Goal: Information Seeking & Learning: Find specific fact

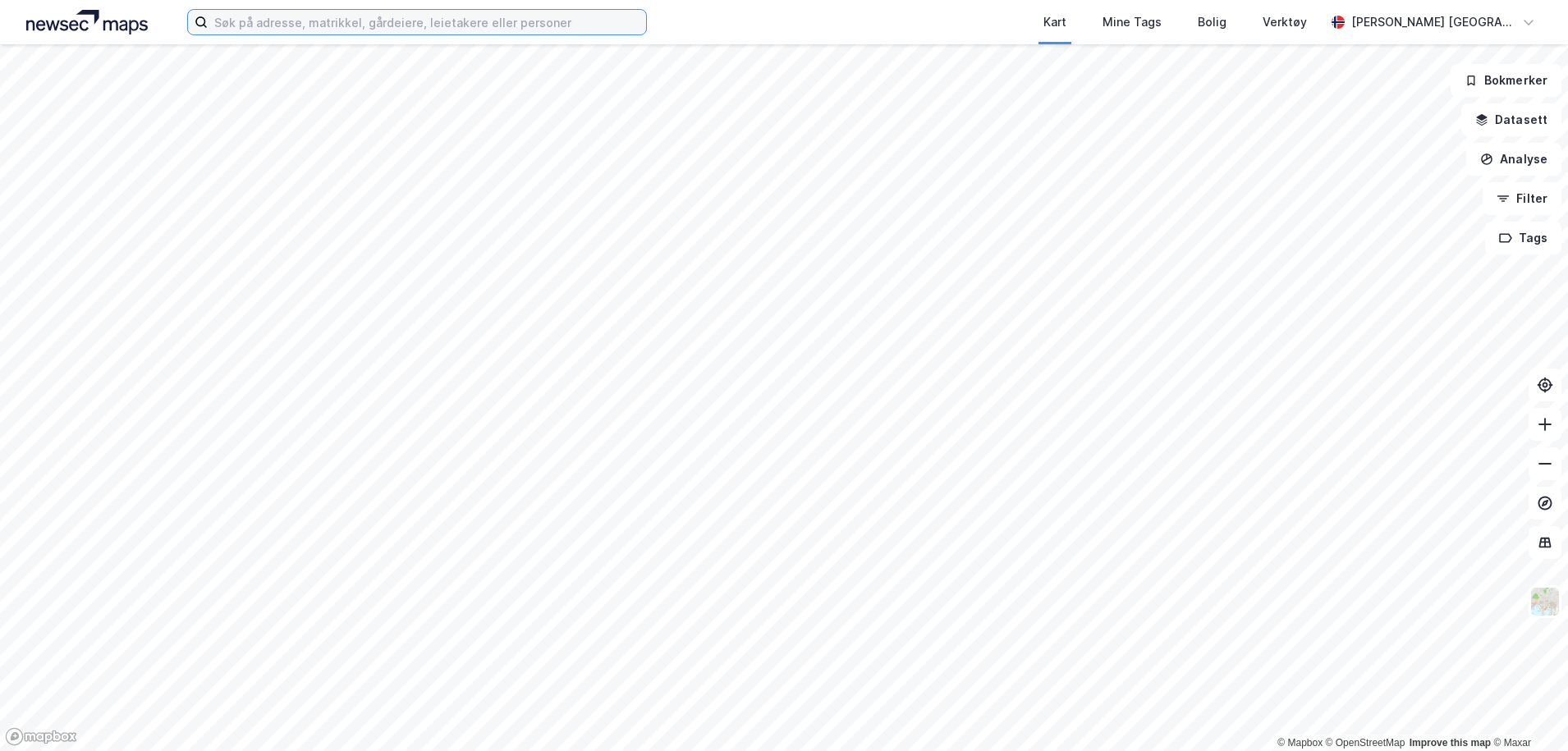
click at [426, 27] on input at bounding box center [426, 22] width 438 height 24
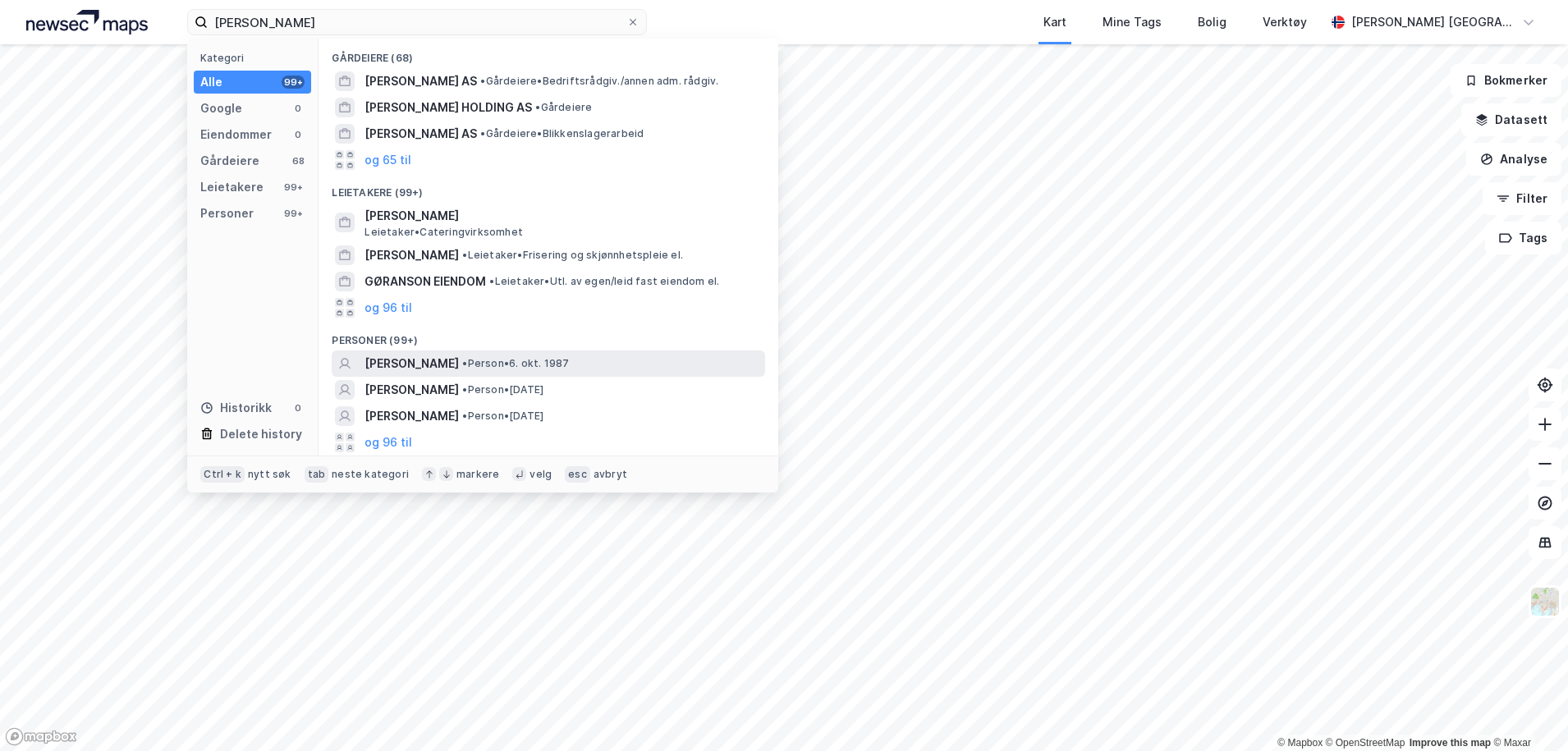
click at [578, 354] on div "[PERSON_NAME] • Person • [DATE]" at bounding box center [563, 364] width 397 height 20
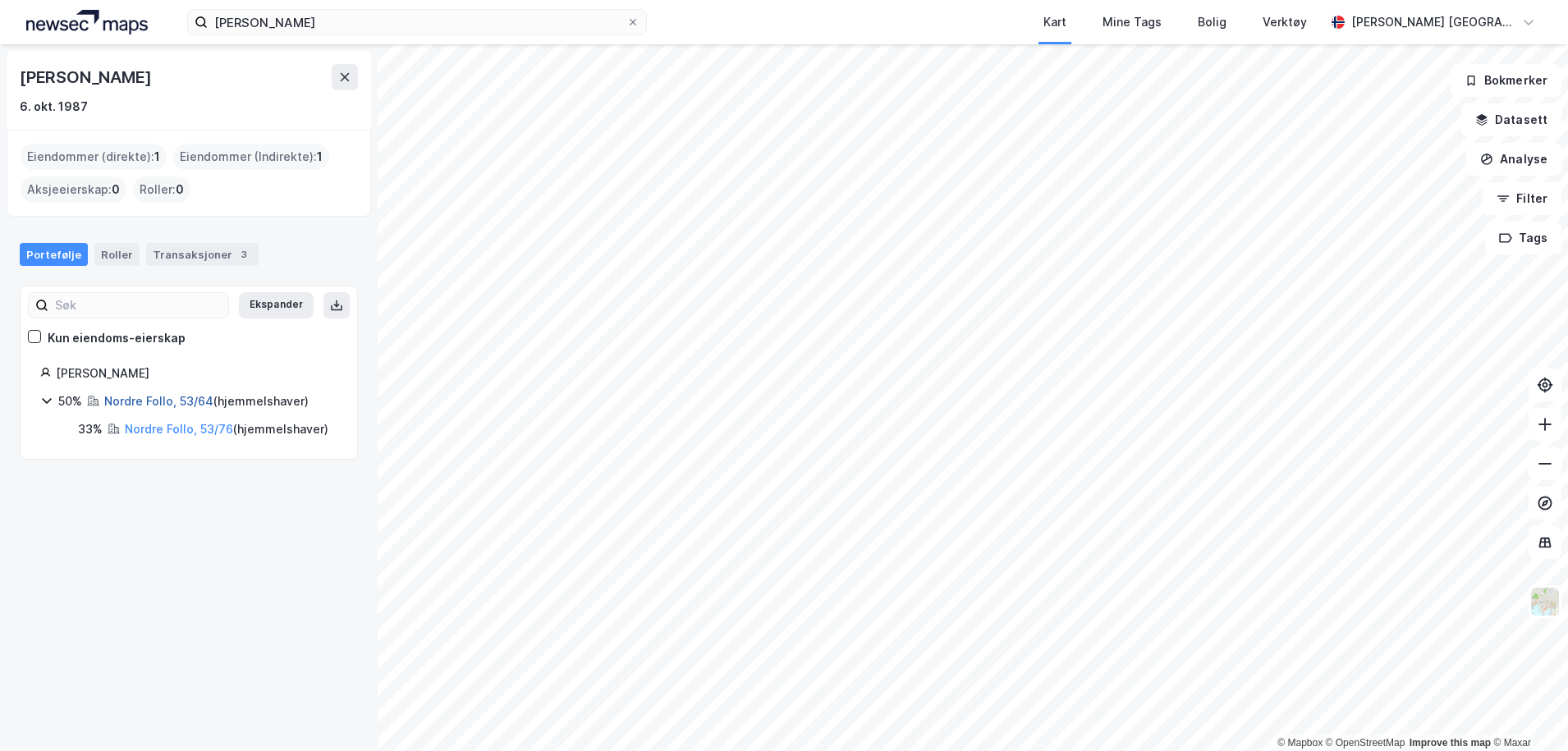
click at [156, 400] on link "Nordre Follo, 53/64" at bounding box center [159, 401] width 110 height 14
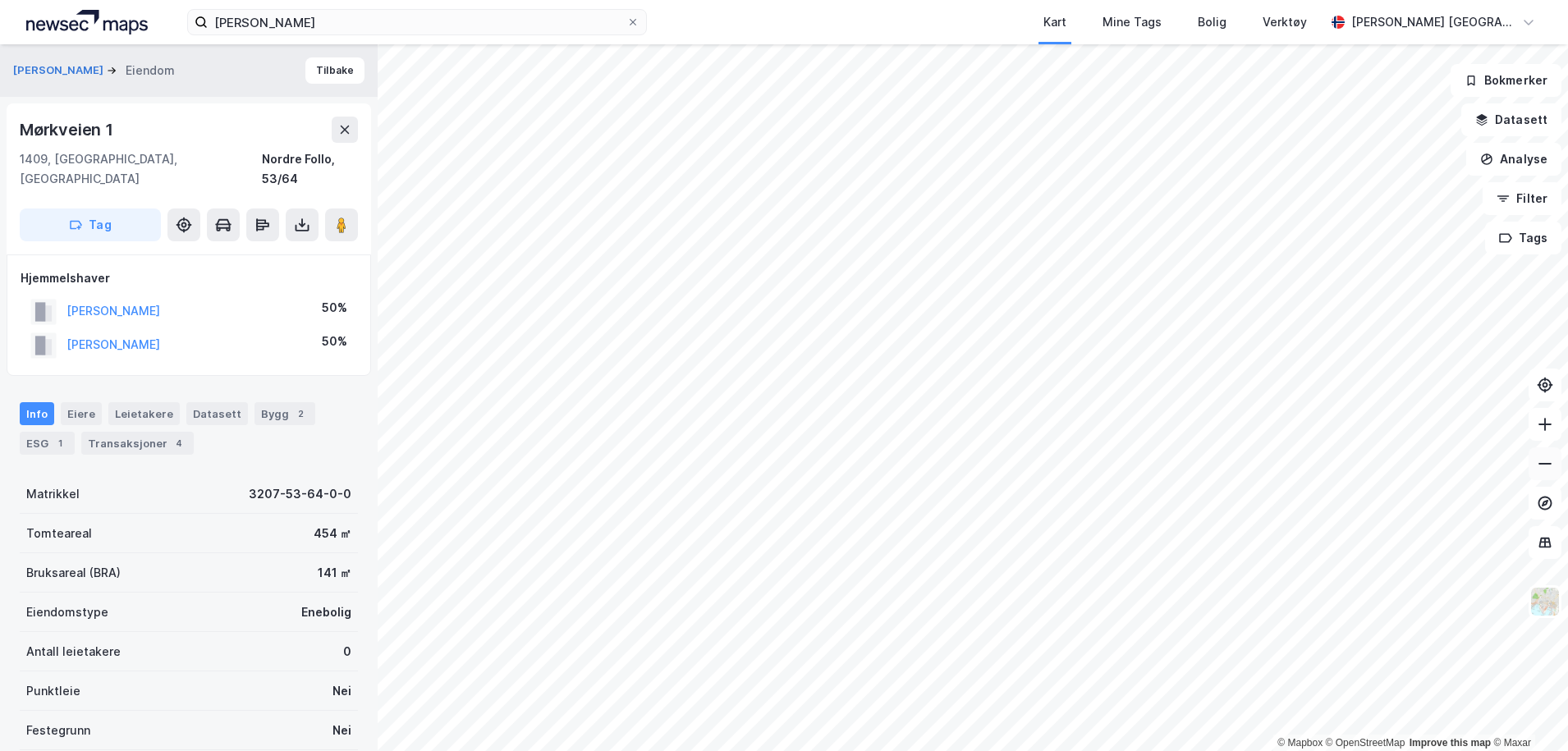
click at [1552, 460] on icon at bounding box center [1545, 464] width 17 height 17
click at [1545, 470] on icon at bounding box center [1545, 464] width 17 height 17
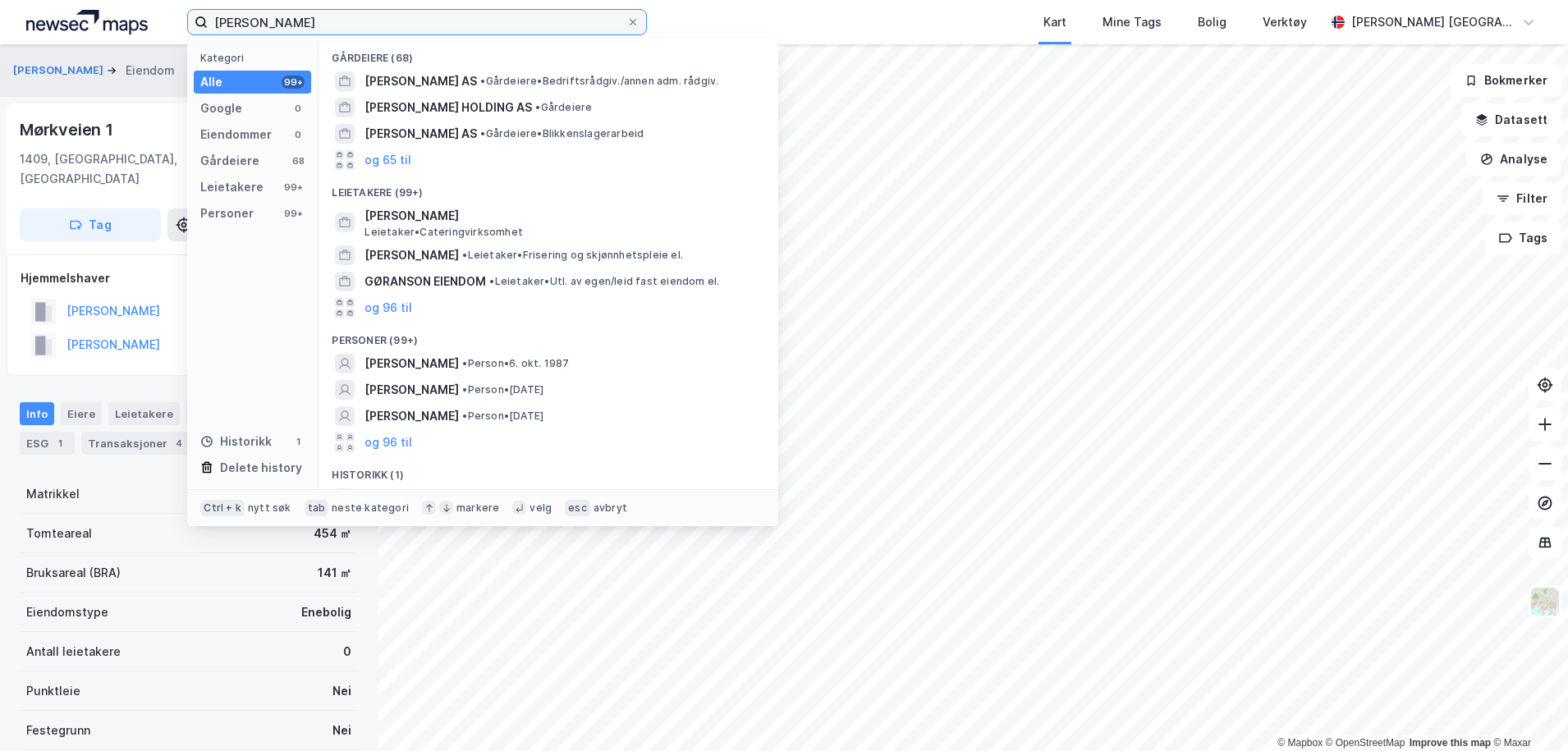
drag, startPoint x: 313, startPoint y: 22, endPoint x: 105, endPoint y: 43, distance: 209.1
click at [105, 43] on div "[PERSON_NAME] Kategori Alle 99+ Google 0 Eiendommer 0 Gårdeiere 68 Leietakere 9…" at bounding box center [784, 22] width 1568 height 44
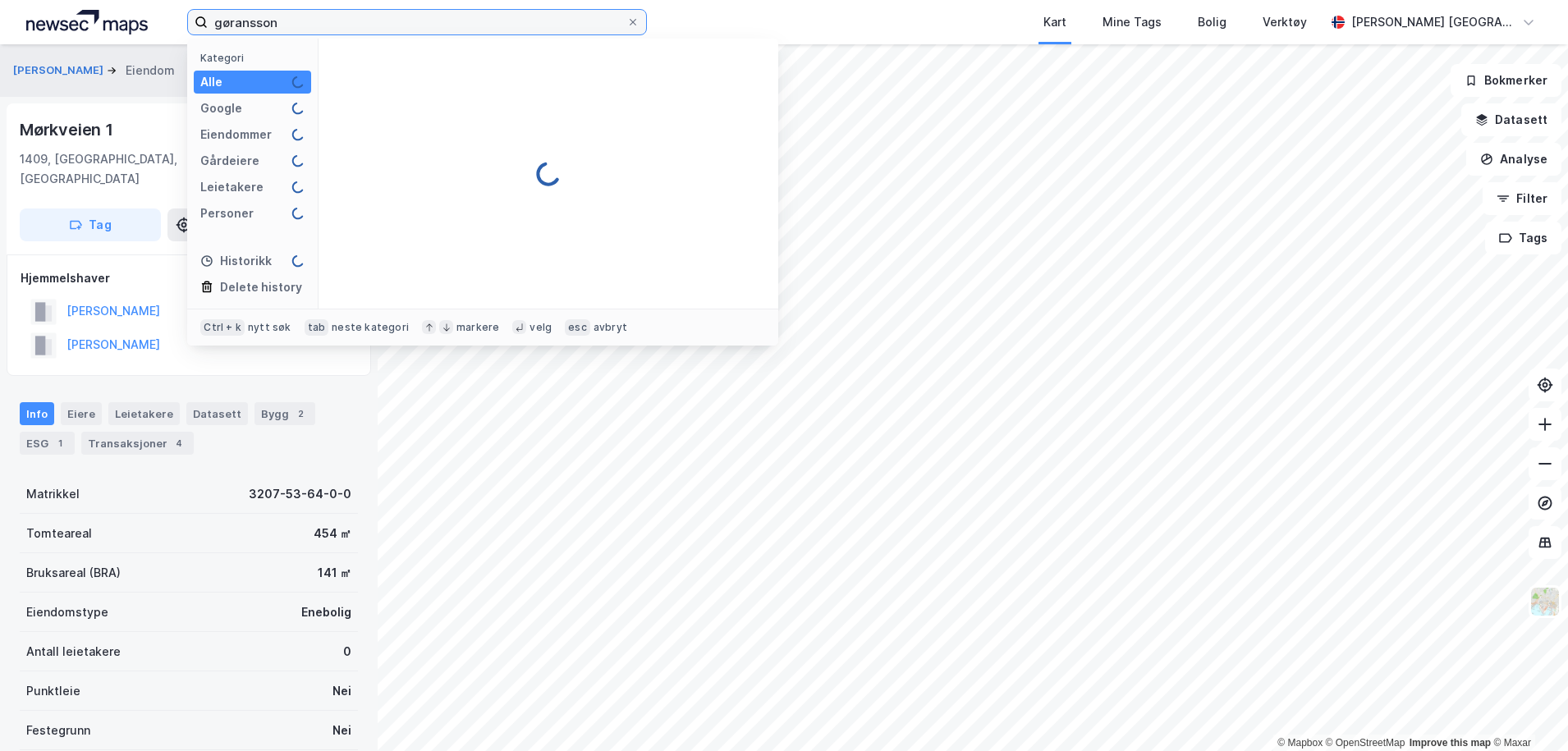
click at [289, 16] on input "gøransson" at bounding box center [417, 22] width 419 height 24
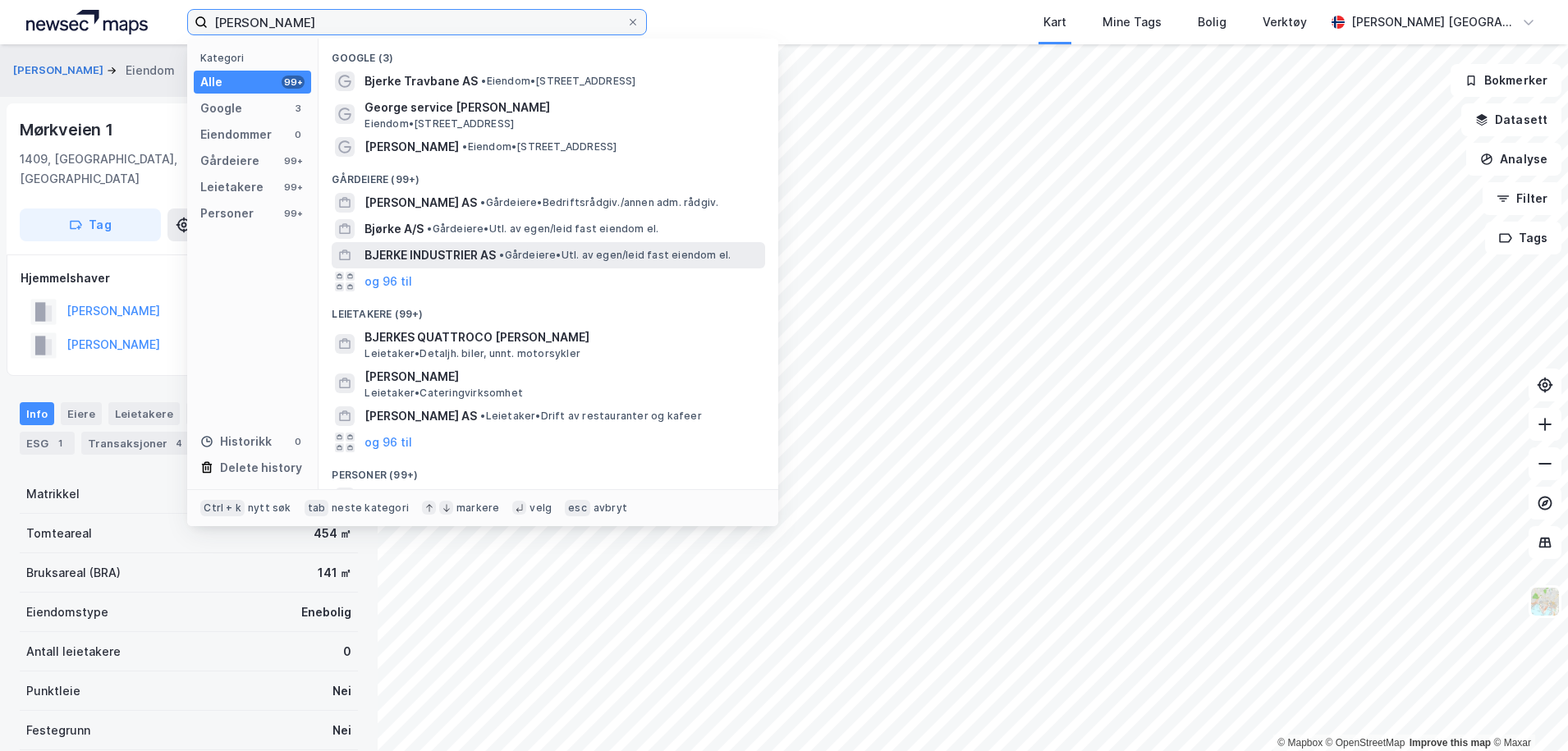
scroll to position [100, 0]
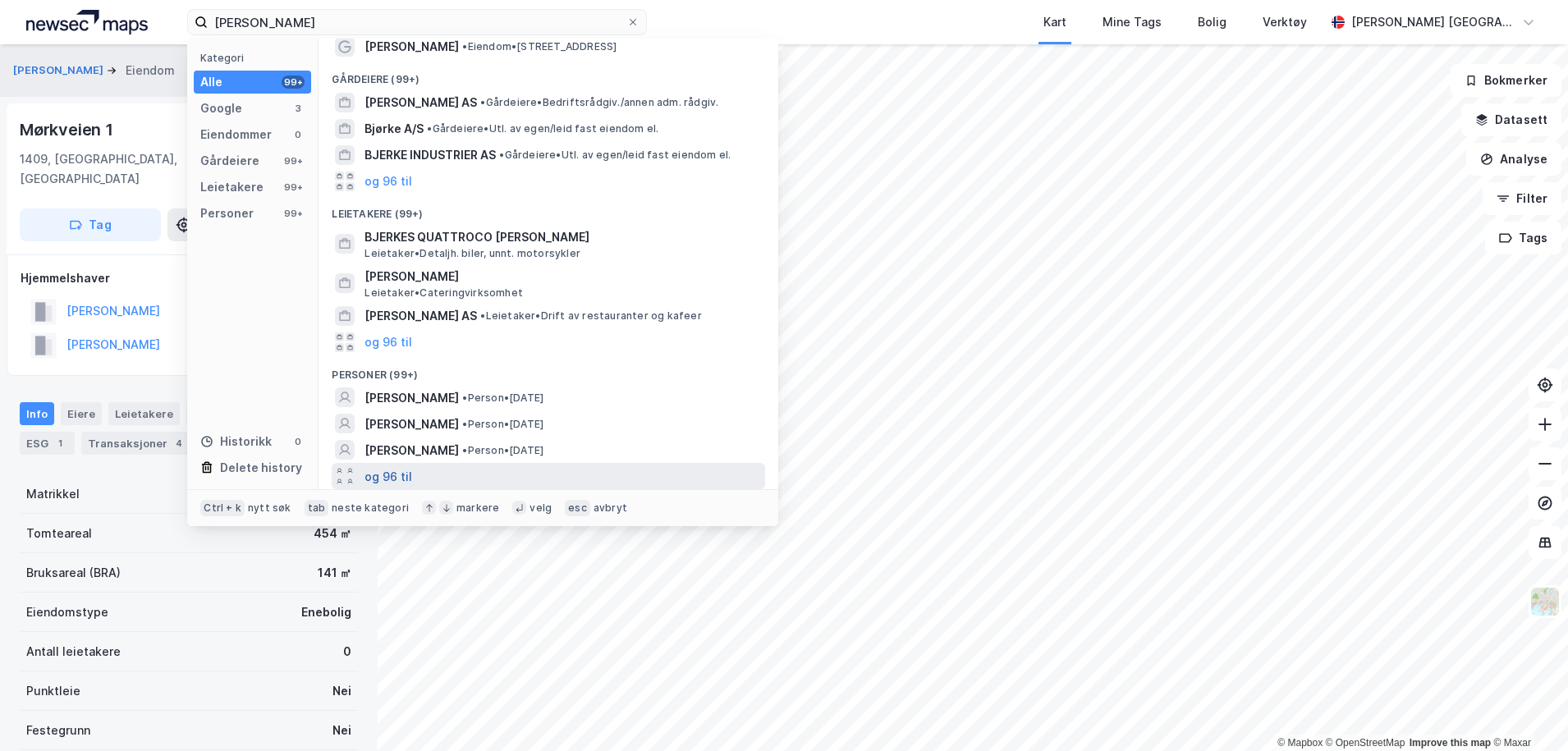
click at [394, 479] on button "og 96 til" at bounding box center [388, 476] width 48 height 20
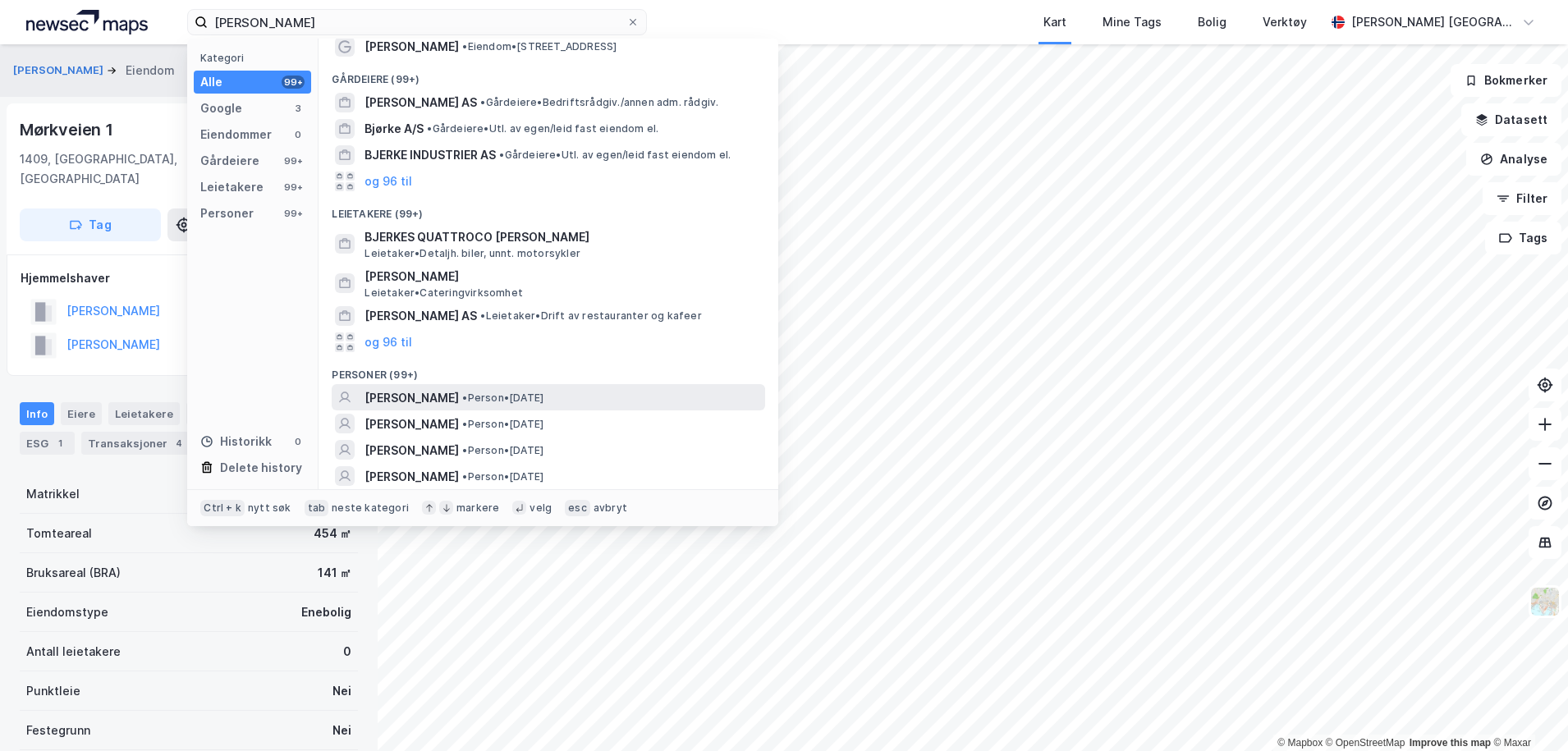
click at [459, 395] on span "[PERSON_NAME]" at bounding box center [412, 398] width 94 height 20
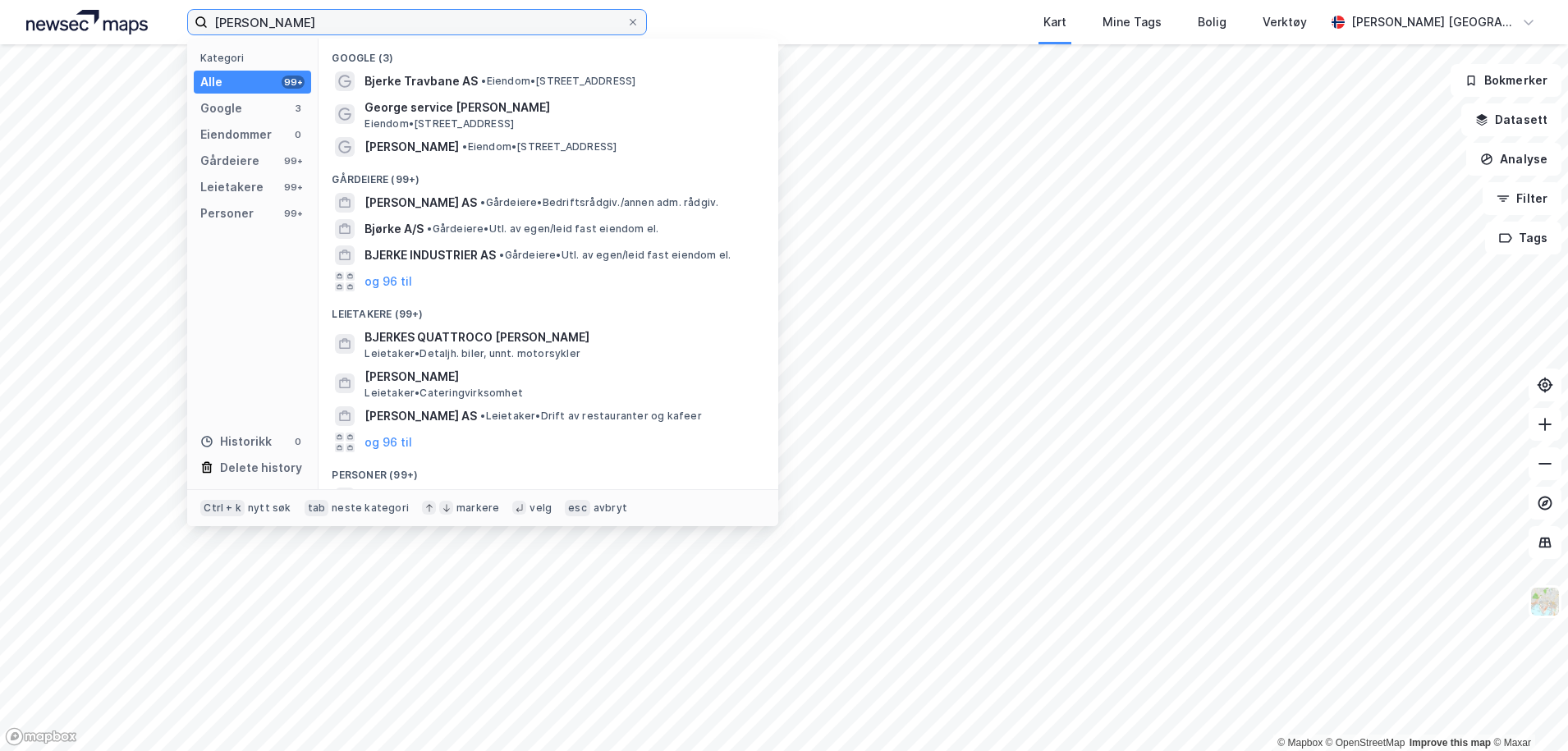
click at [346, 28] on input "[PERSON_NAME]" at bounding box center [417, 22] width 419 height 24
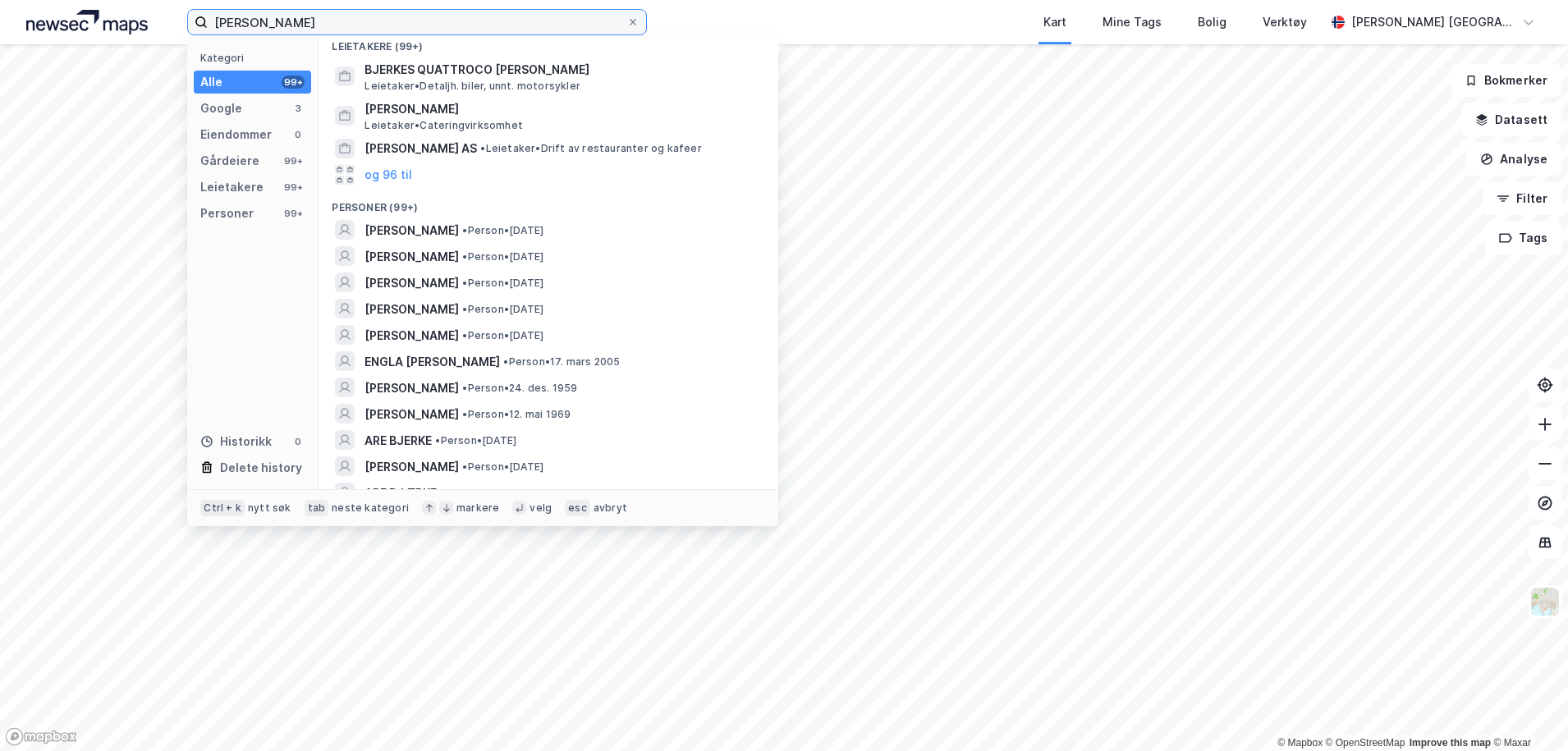
scroll to position [268, 0]
drag, startPoint x: 276, startPoint y: 22, endPoint x: 184, endPoint y: 22, distance: 92.0
click at [184, 22] on div "gøransson bjerke Kategori Alle 99+ Google 3 Eiendommer 0 Gårdeiere 99+ Leietake…" at bounding box center [784, 22] width 1568 height 44
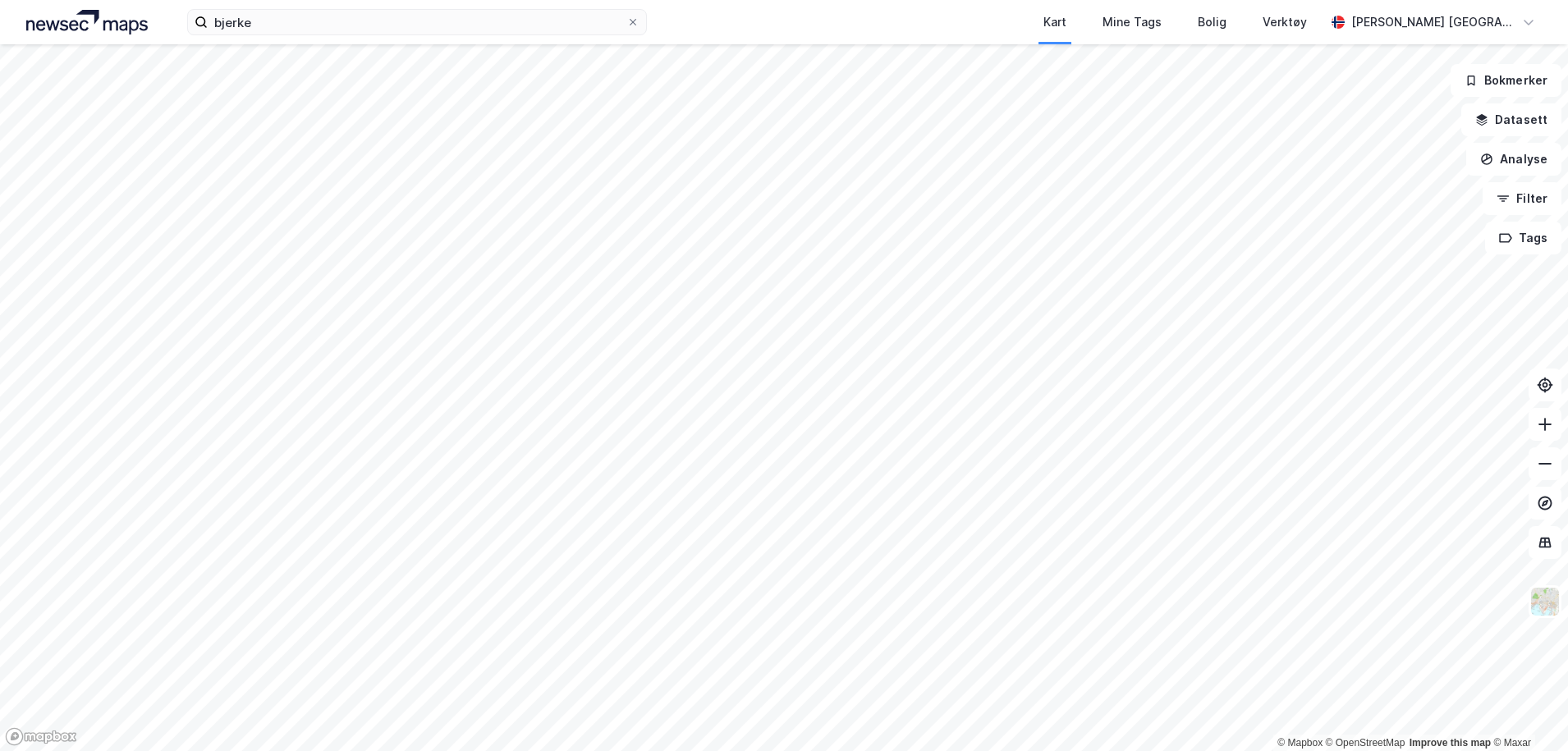
click at [184, 22] on div "bjerke Kart Mine Tags Bolig Verktøy [PERSON_NAME] [GEOGRAPHIC_DATA]" at bounding box center [784, 22] width 1568 height 44
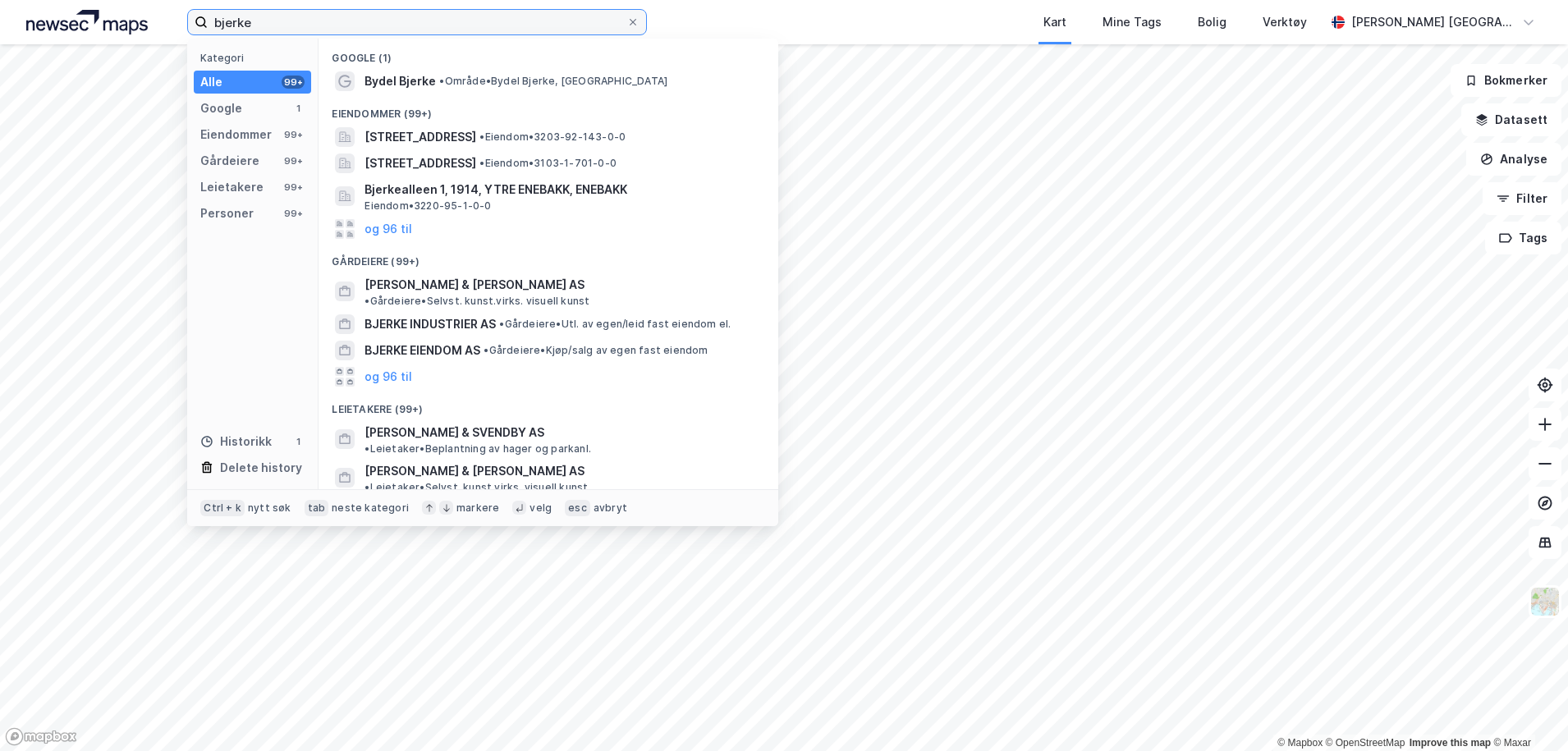
click at [218, 24] on input "bjerke" at bounding box center [417, 22] width 419 height 24
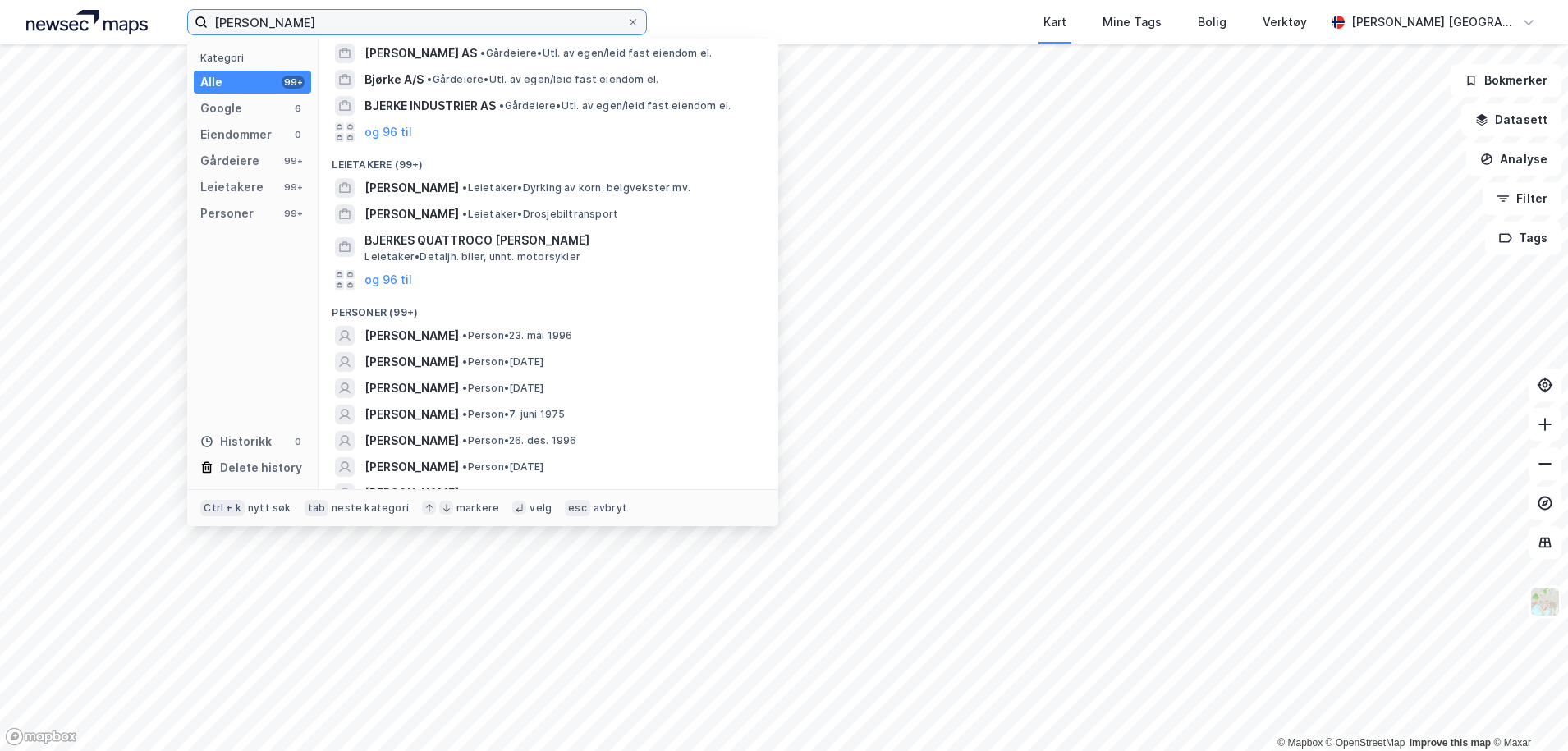
scroll to position [163, 0]
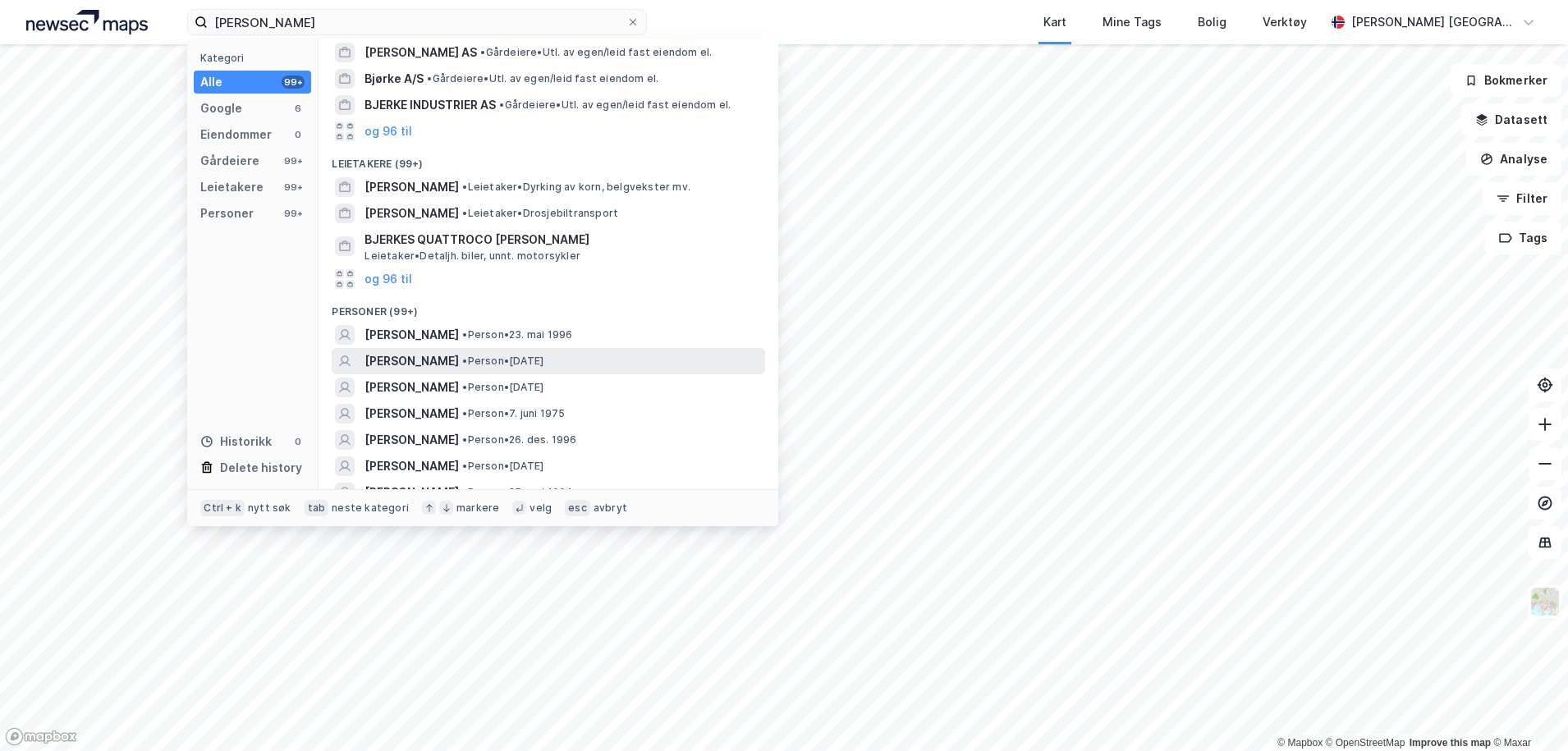
click at [407, 362] on span "[PERSON_NAME]" at bounding box center [412, 361] width 94 height 20
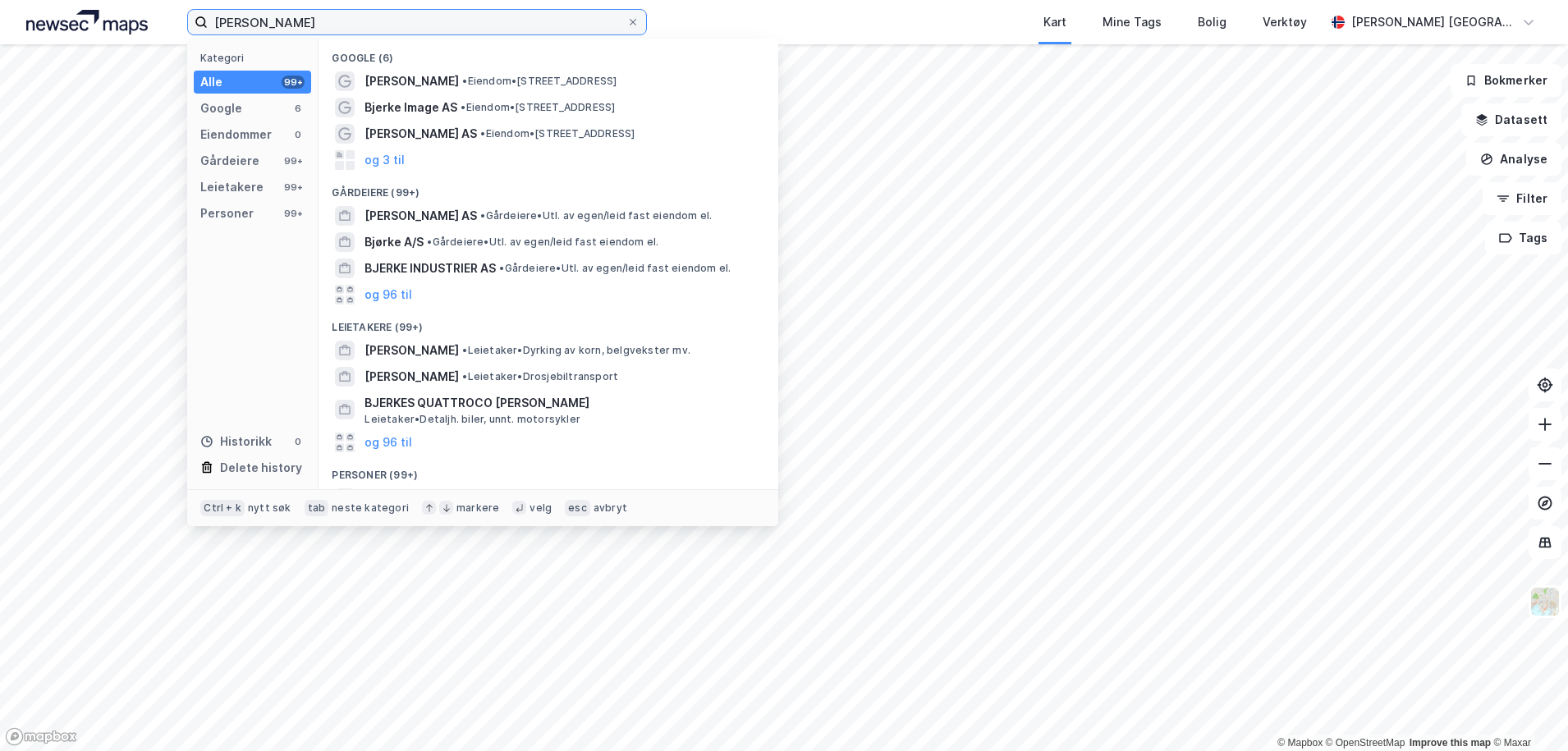
click at [332, 28] on input "[PERSON_NAME]" at bounding box center [417, 22] width 419 height 24
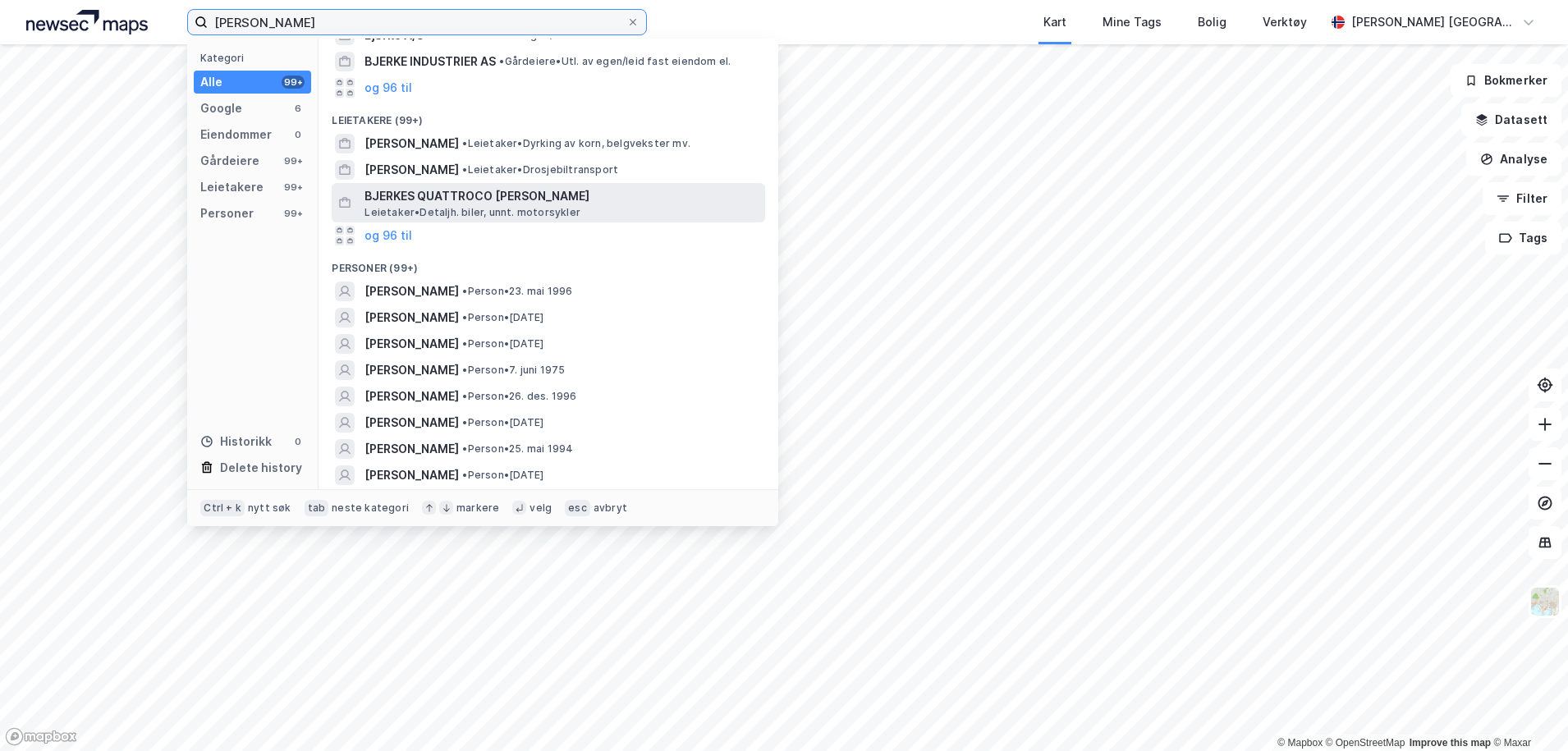
scroll to position [207, 0]
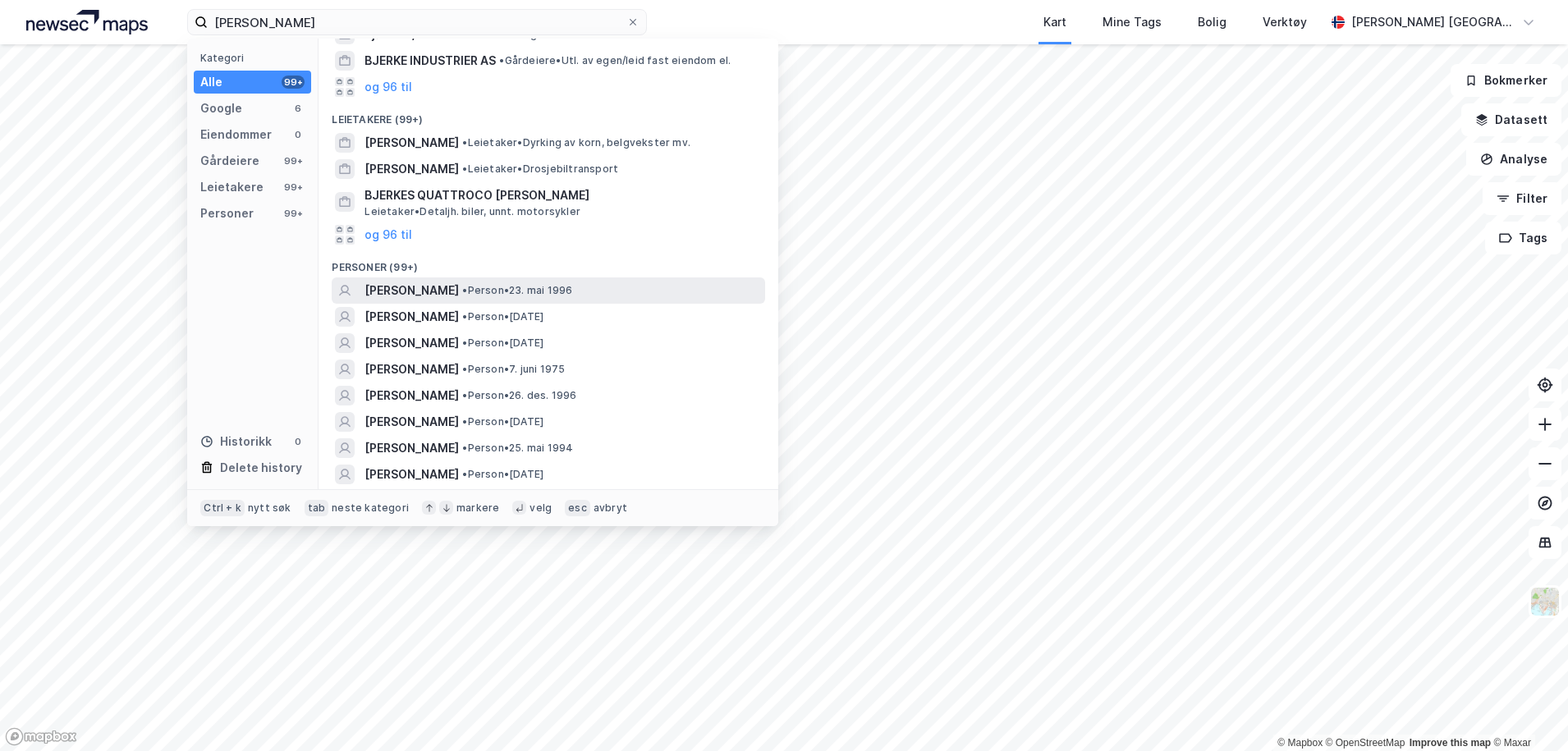
click at [430, 289] on span "[PERSON_NAME]" at bounding box center [412, 290] width 94 height 20
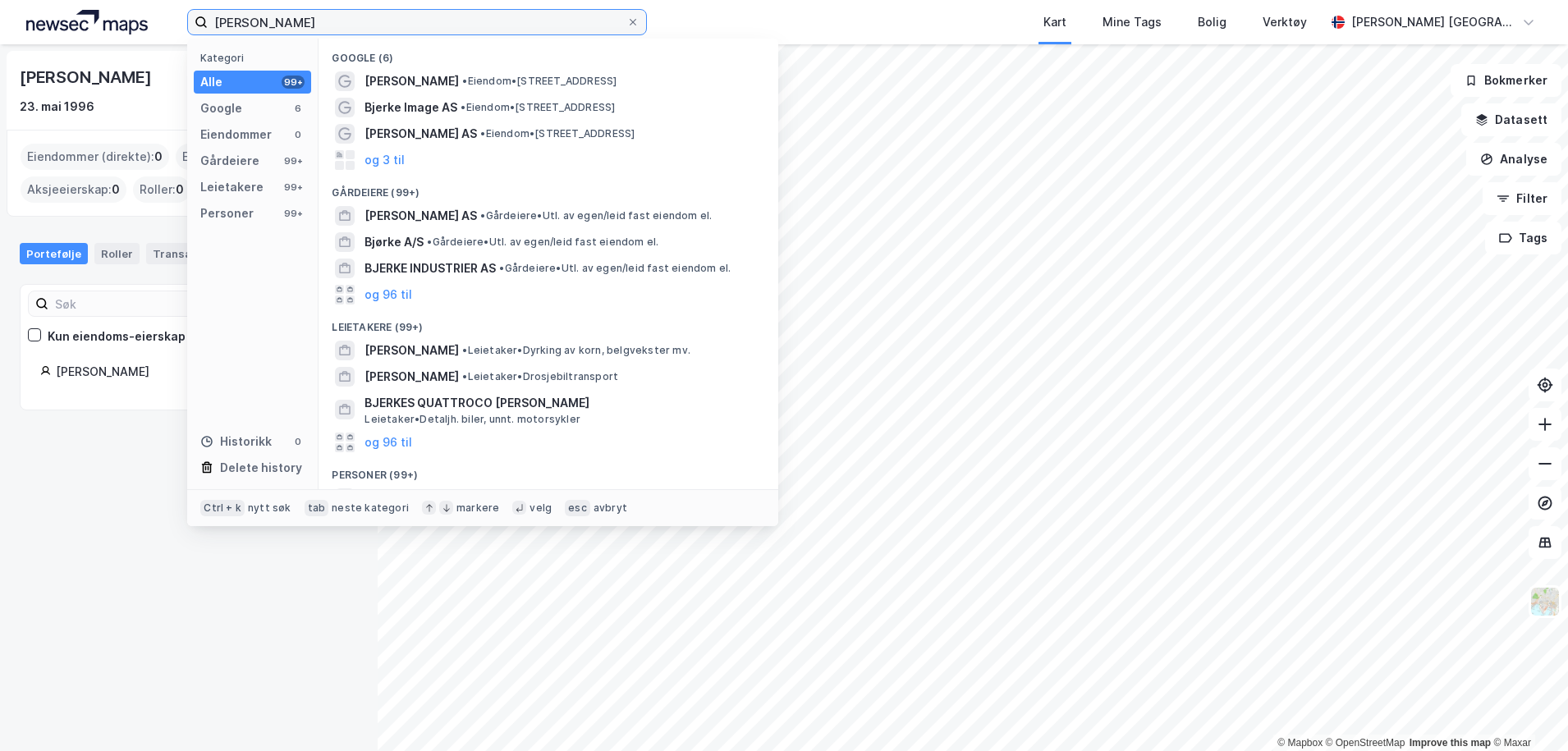
click at [320, 19] on input "[PERSON_NAME]" at bounding box center [417, 22] width 419 height 24
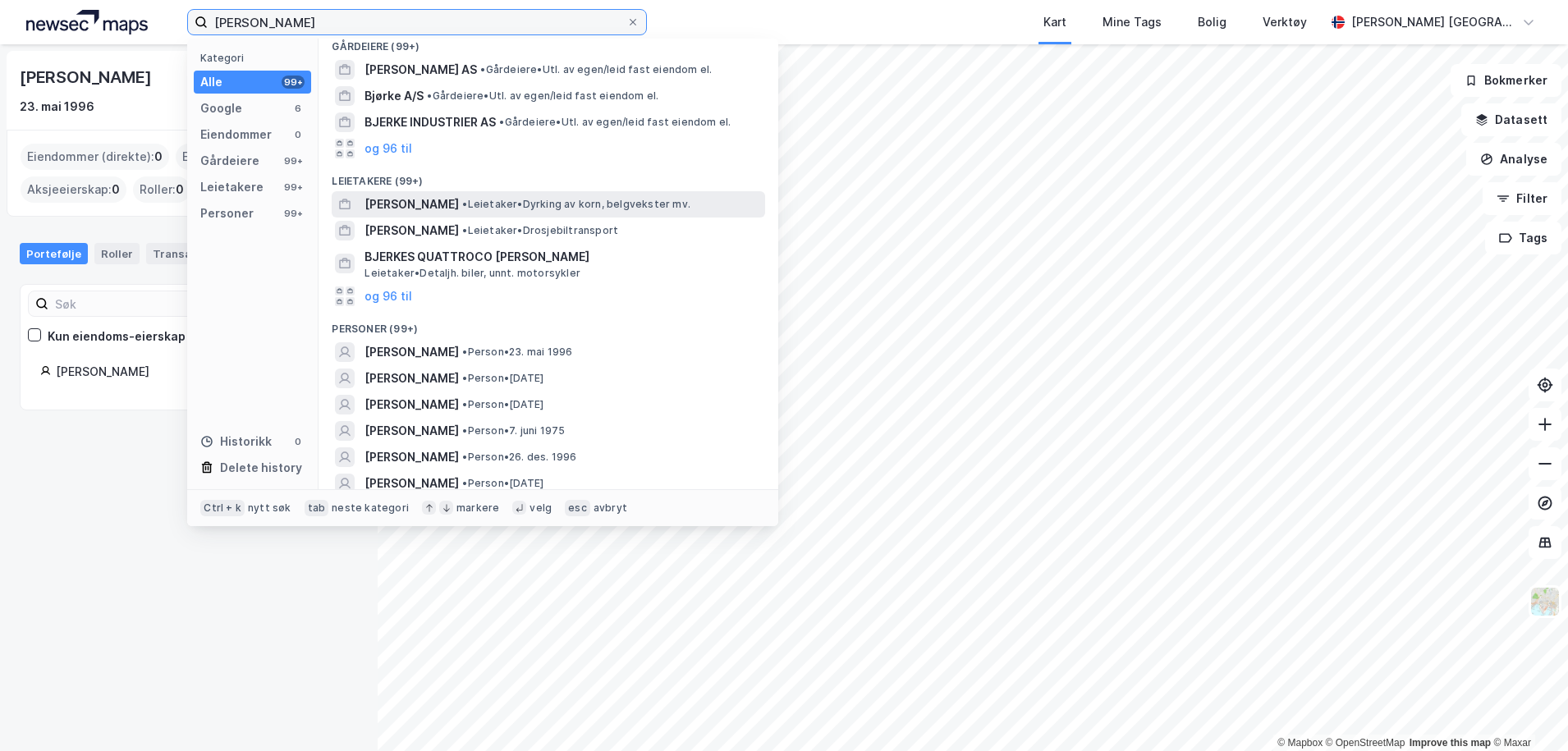
scroll to position [147, 0]
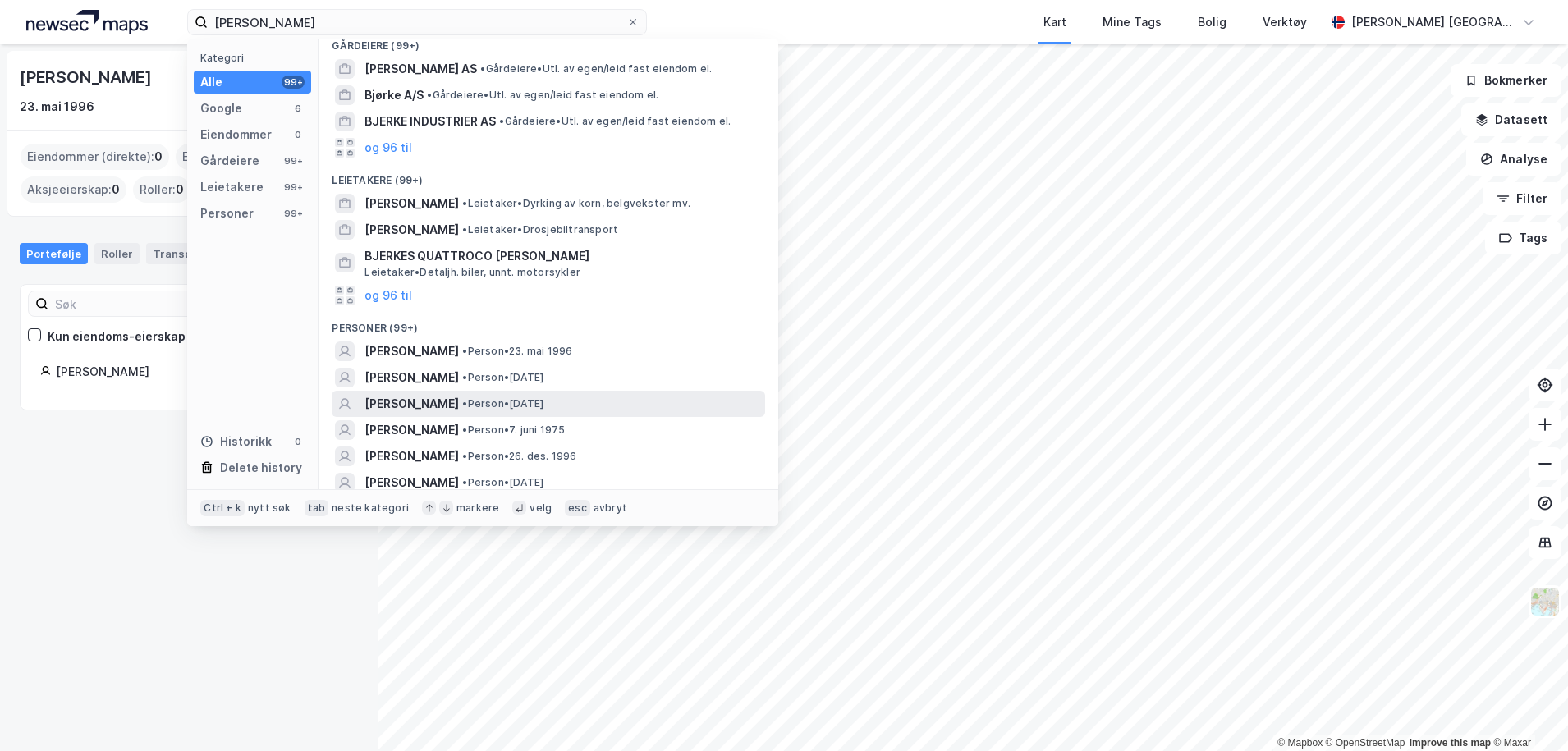
click at [446, 396] on span "[PERSON_NAME]" at bounding box center [412, 404] width 94 height 20
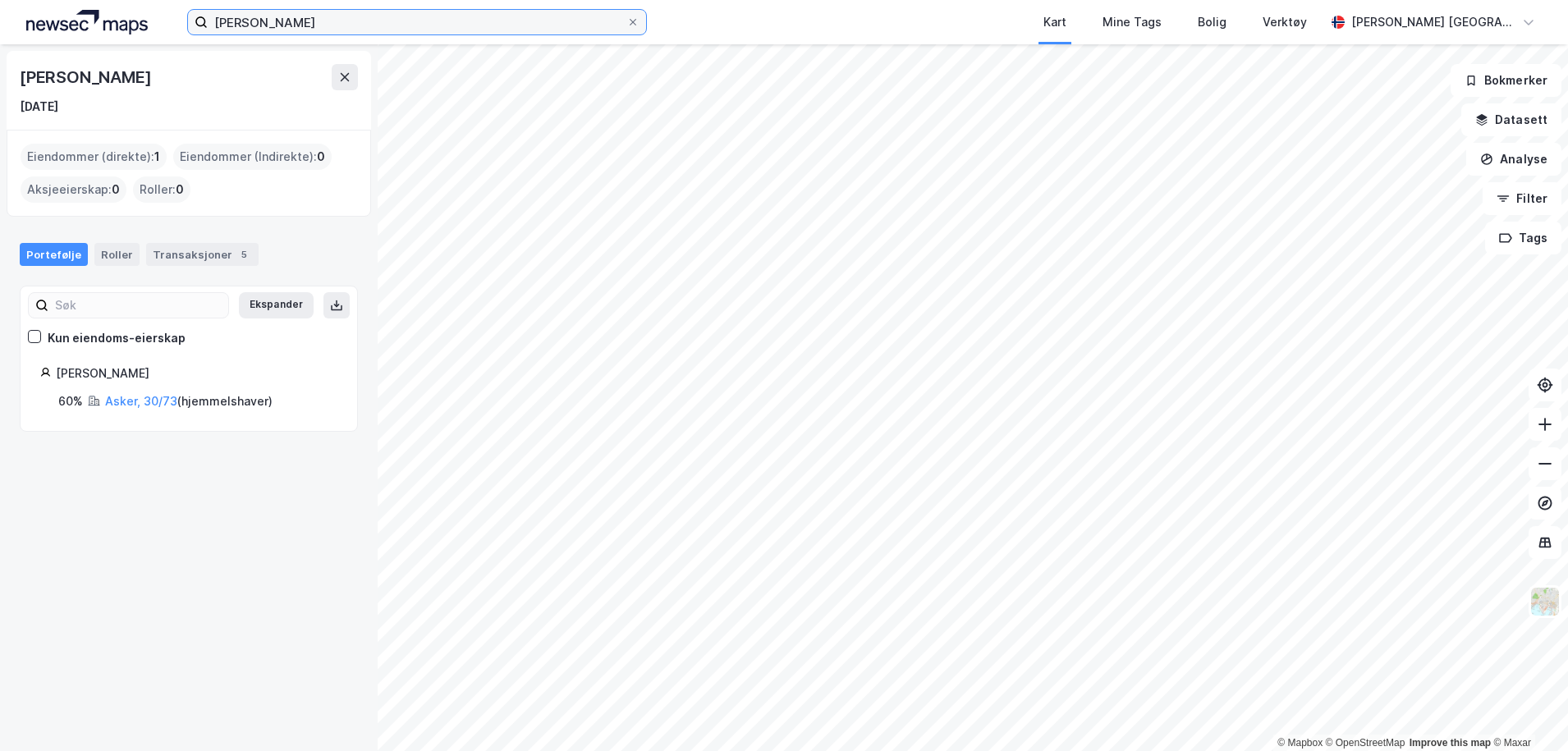
click at [360, 27] on input "[PERSON_NAME]" at bounding box center [417, 22] width 419 height 24
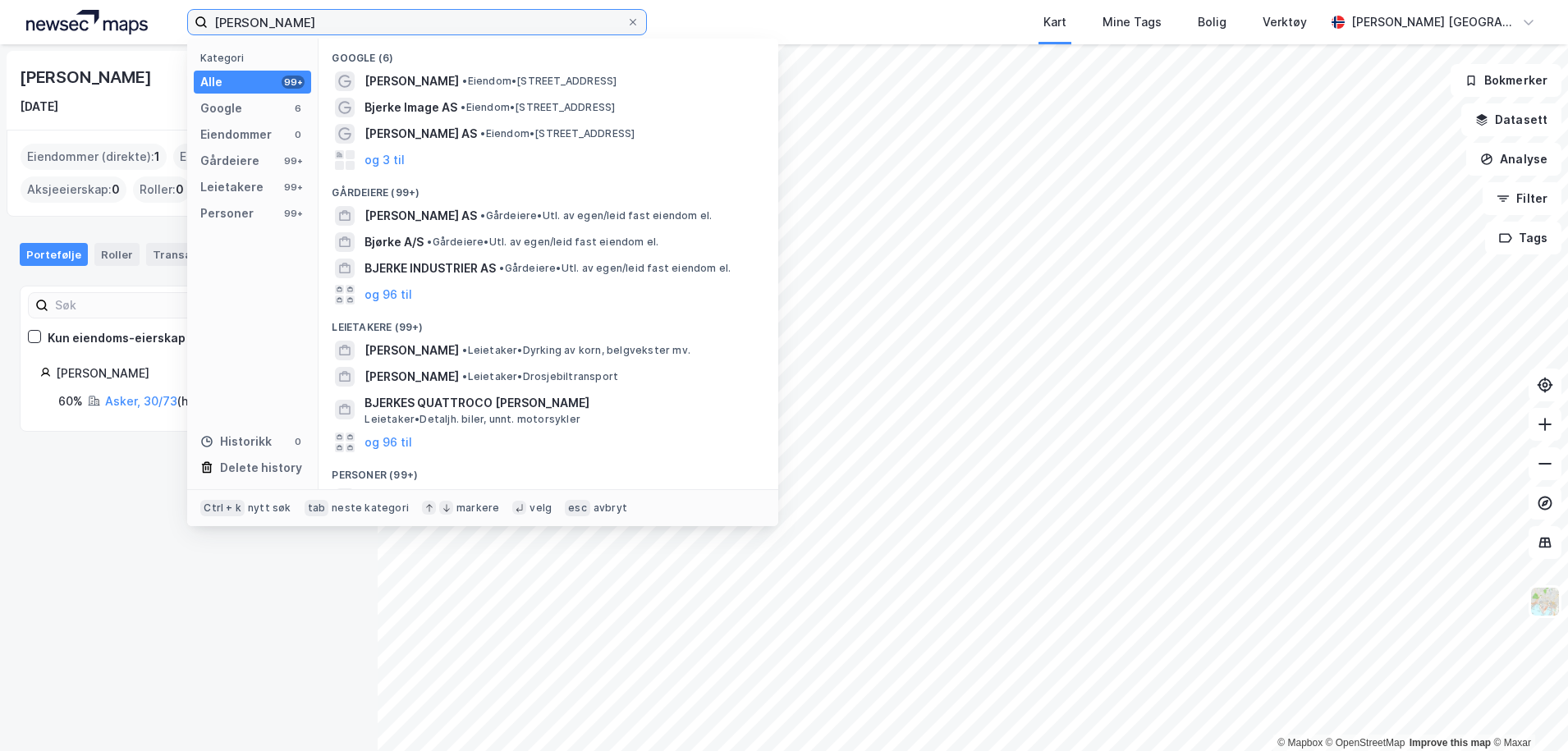
drag, startPoint x: 305, startPoint y: 24, endPoint x: 30, endPoint y: 60, distance: 277.3
click at [30, 60] on div "[PERSON_NAME] Kategori Alle 99+ Google 6 Eiendommer 0 Gårdeiere 99+ Leietakere …" at bounding box center [784, 376] width 1568 height 751
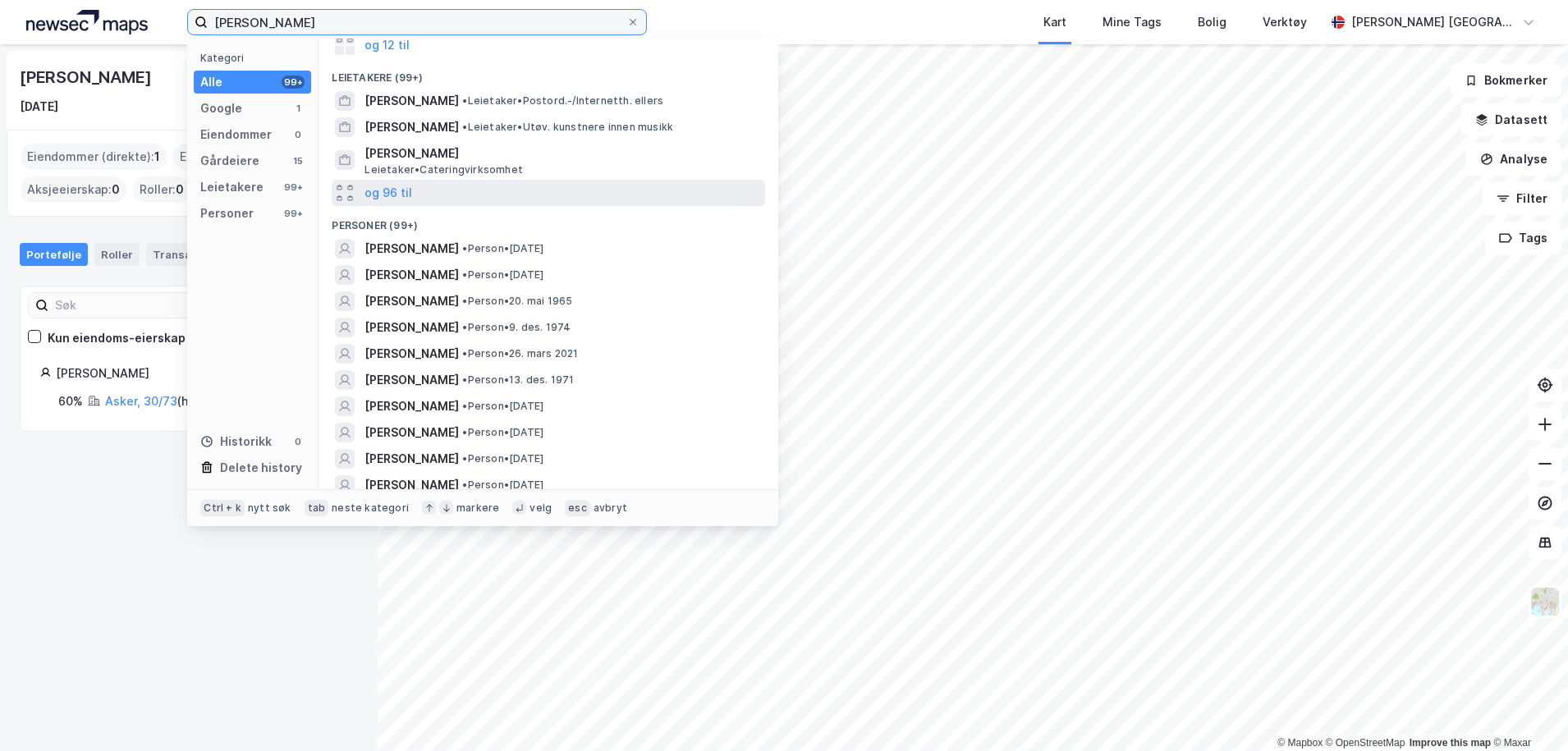
scroll to position [171, 0]
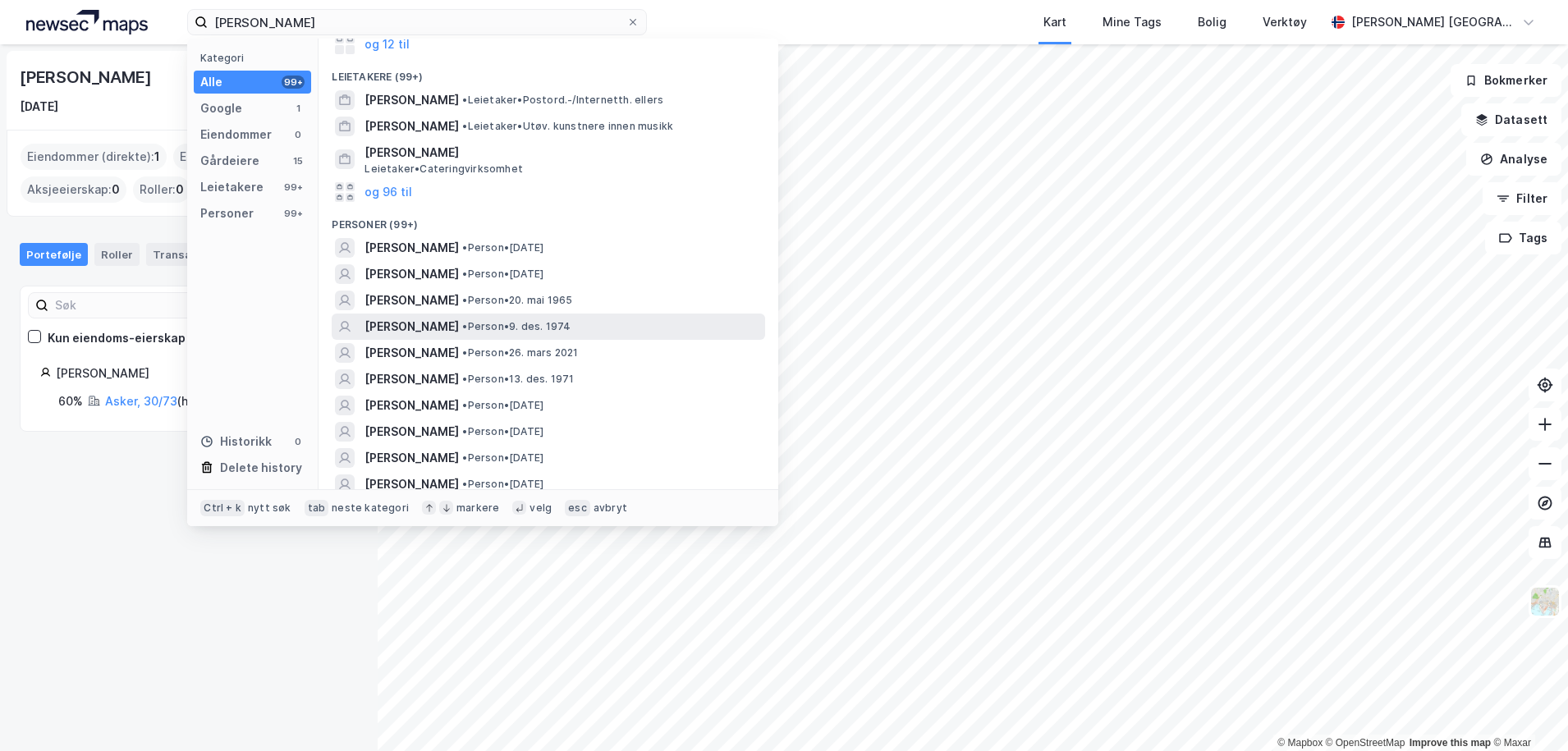
click at [459, 322] on span "[PERSON_NAME]" at bounding box center [412, 327] width 94 height 20
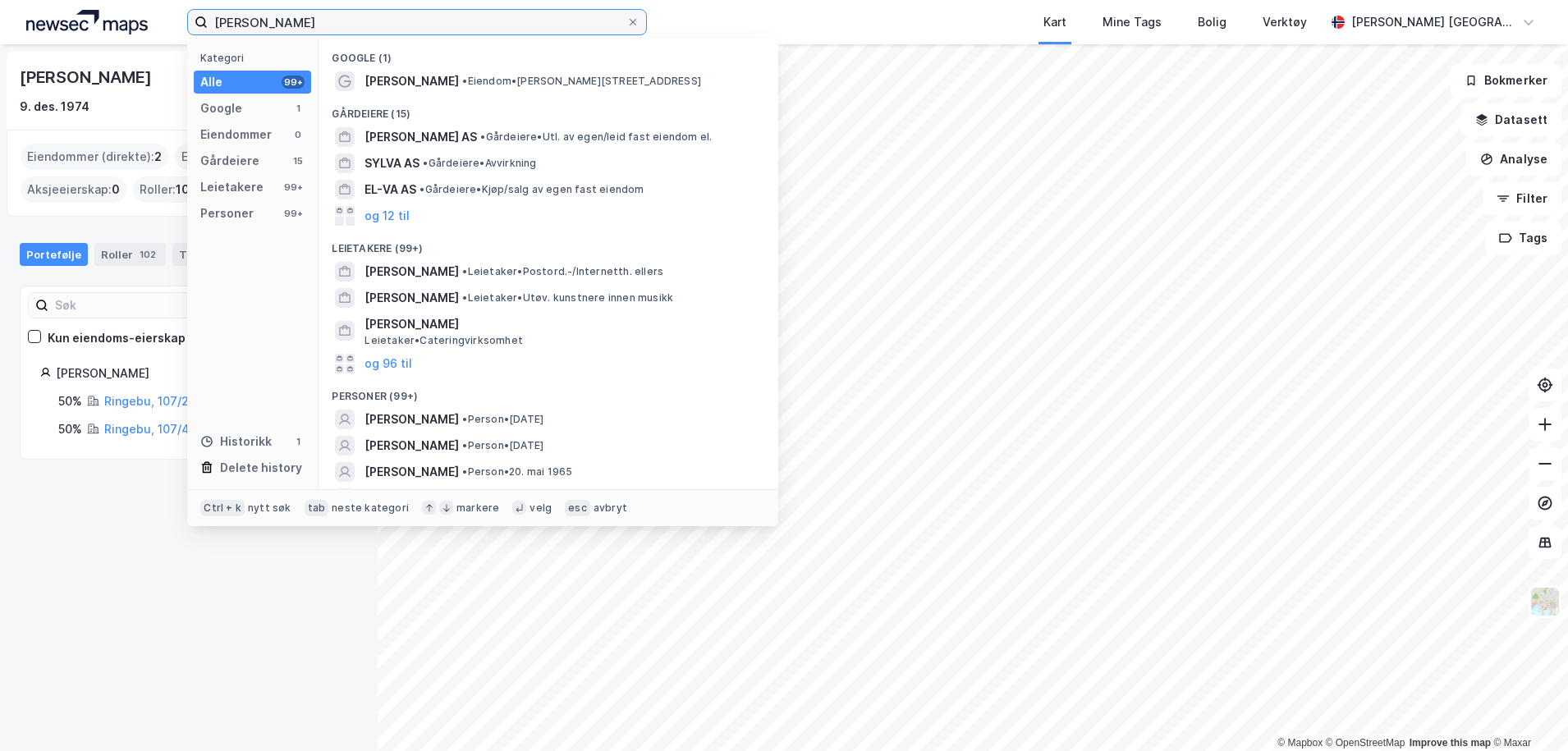
click at [309, 15] on input "[PERSON_NAME]" at bounding box center [417, 22] width 419 height 24
click at [258, 22] on input "[PERSON_NAME]" at bounding box center [417, 22] width 419 height 24
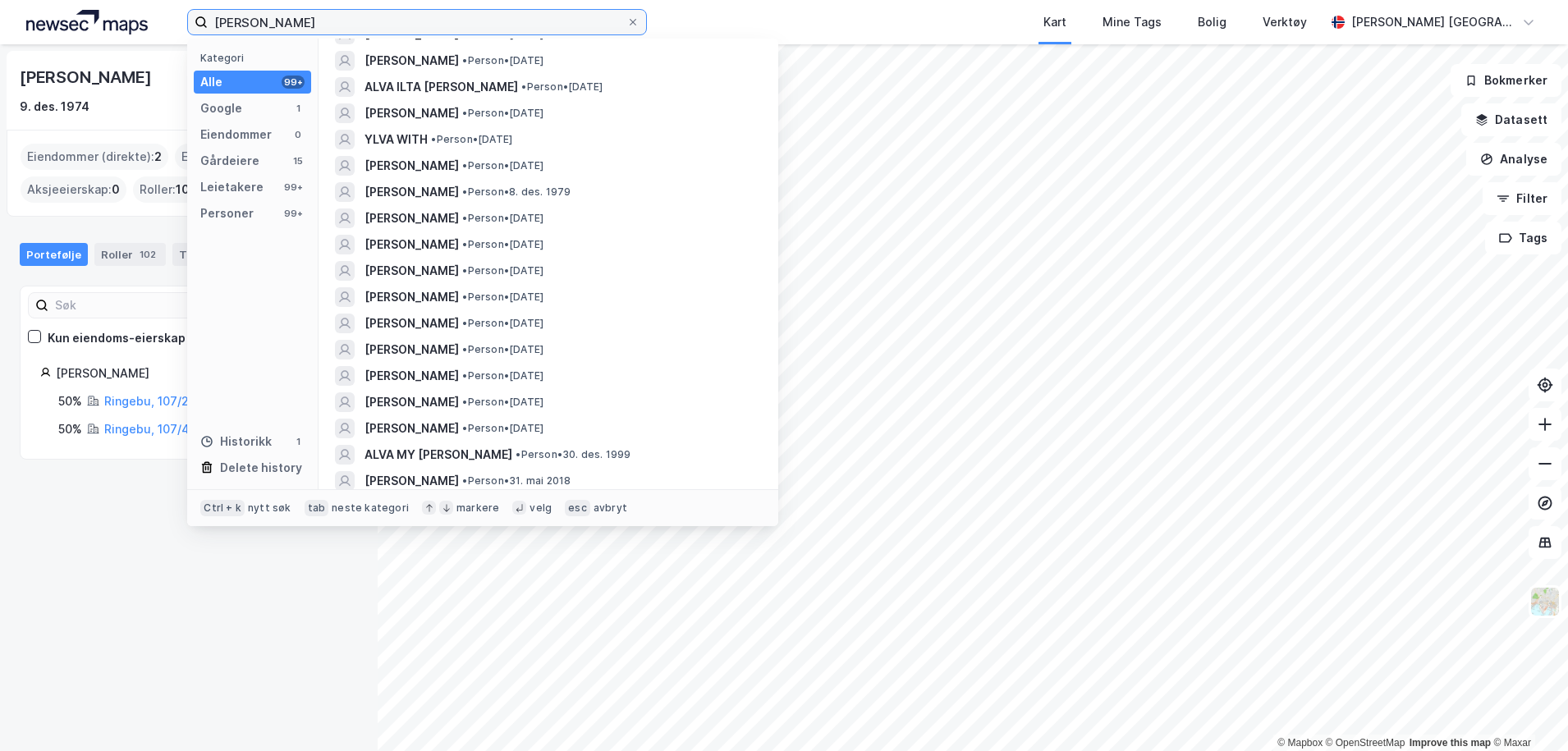
scroll to position [604, 0]
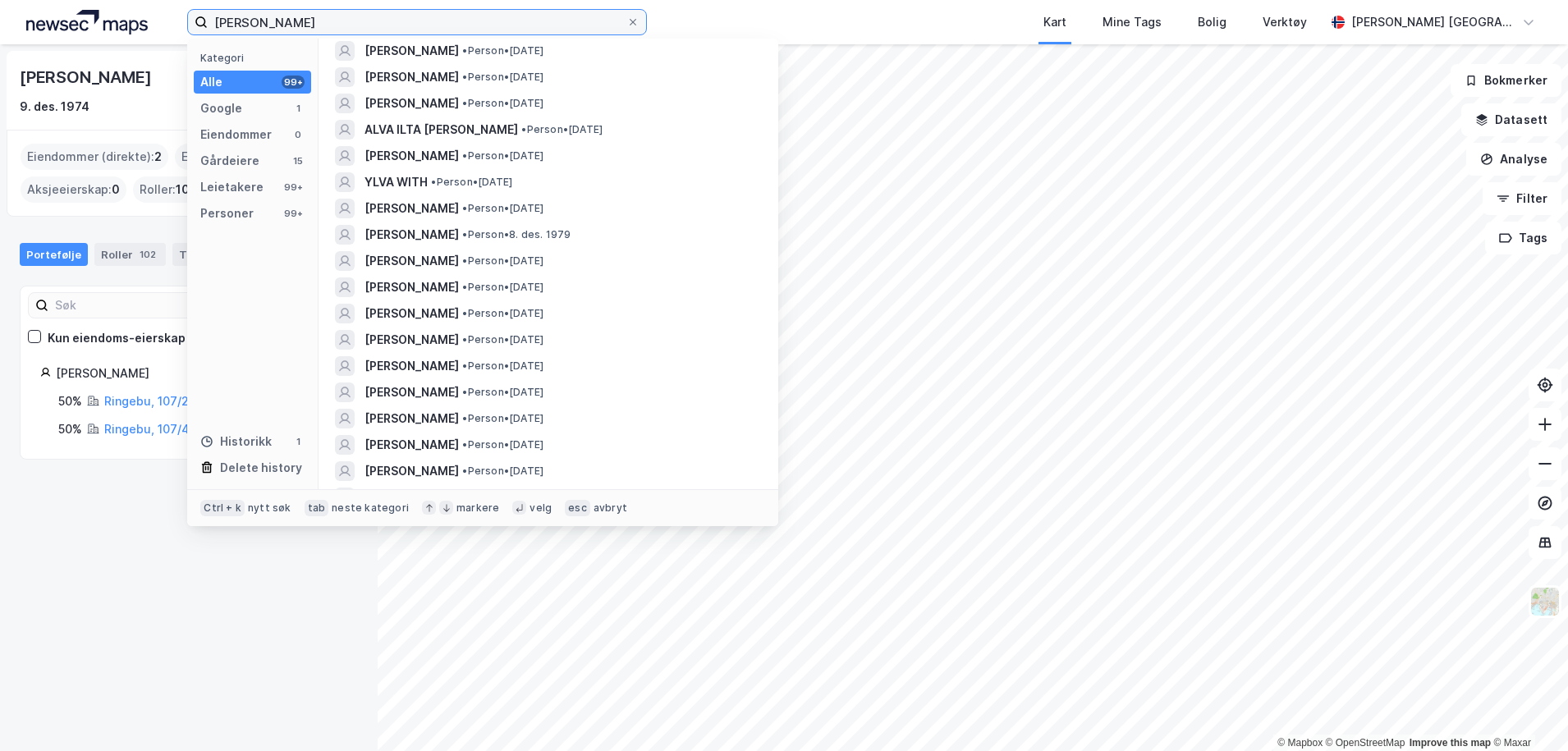
drag, startPoint x: 316, startPoint y: 23, endPoint x: 207, endPoint y: 32, distance: 109.4
click at [207, 32] on input "[PERSON_NAME]" at bounding box center [417, 22] width 419 height 24
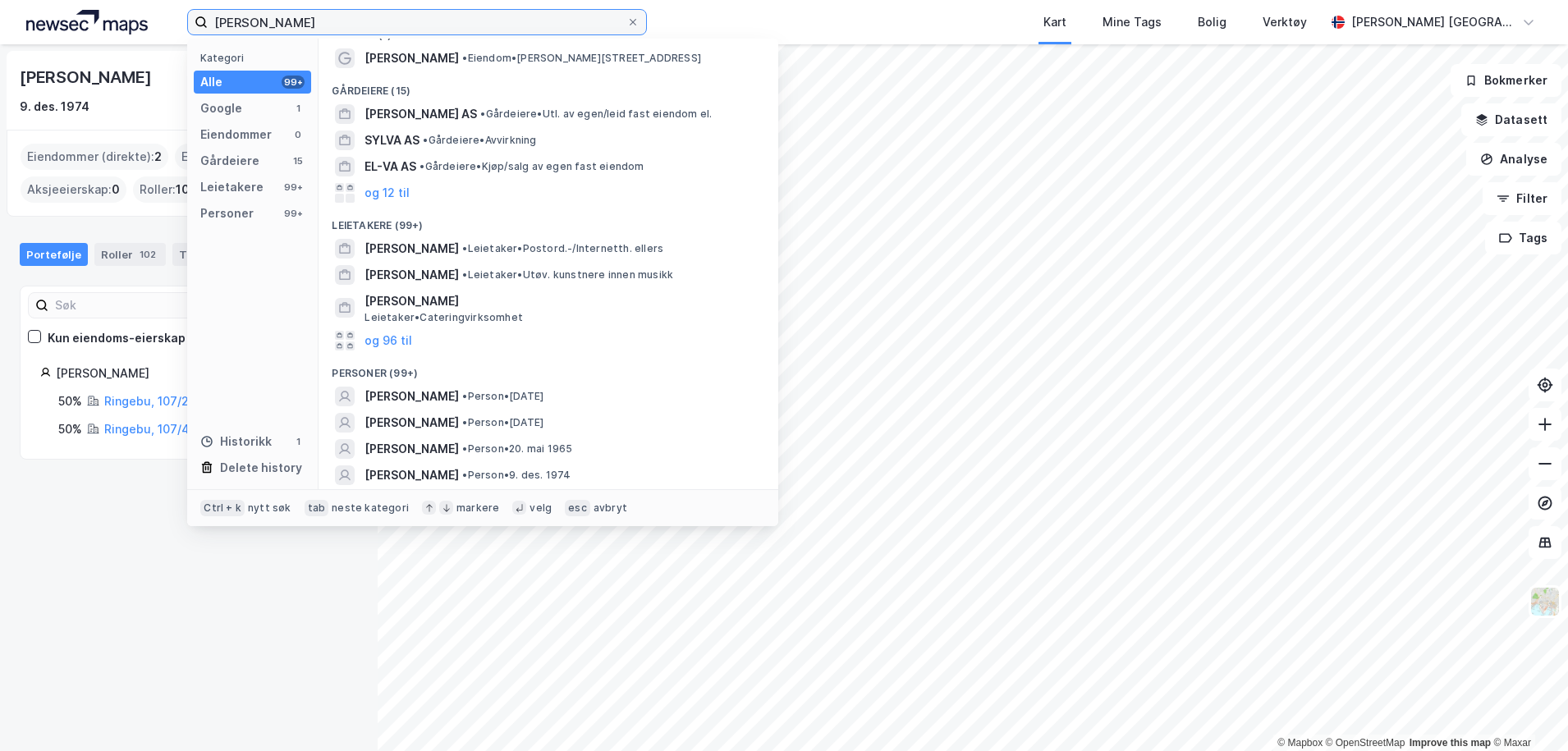
scroll to position [22, 0]
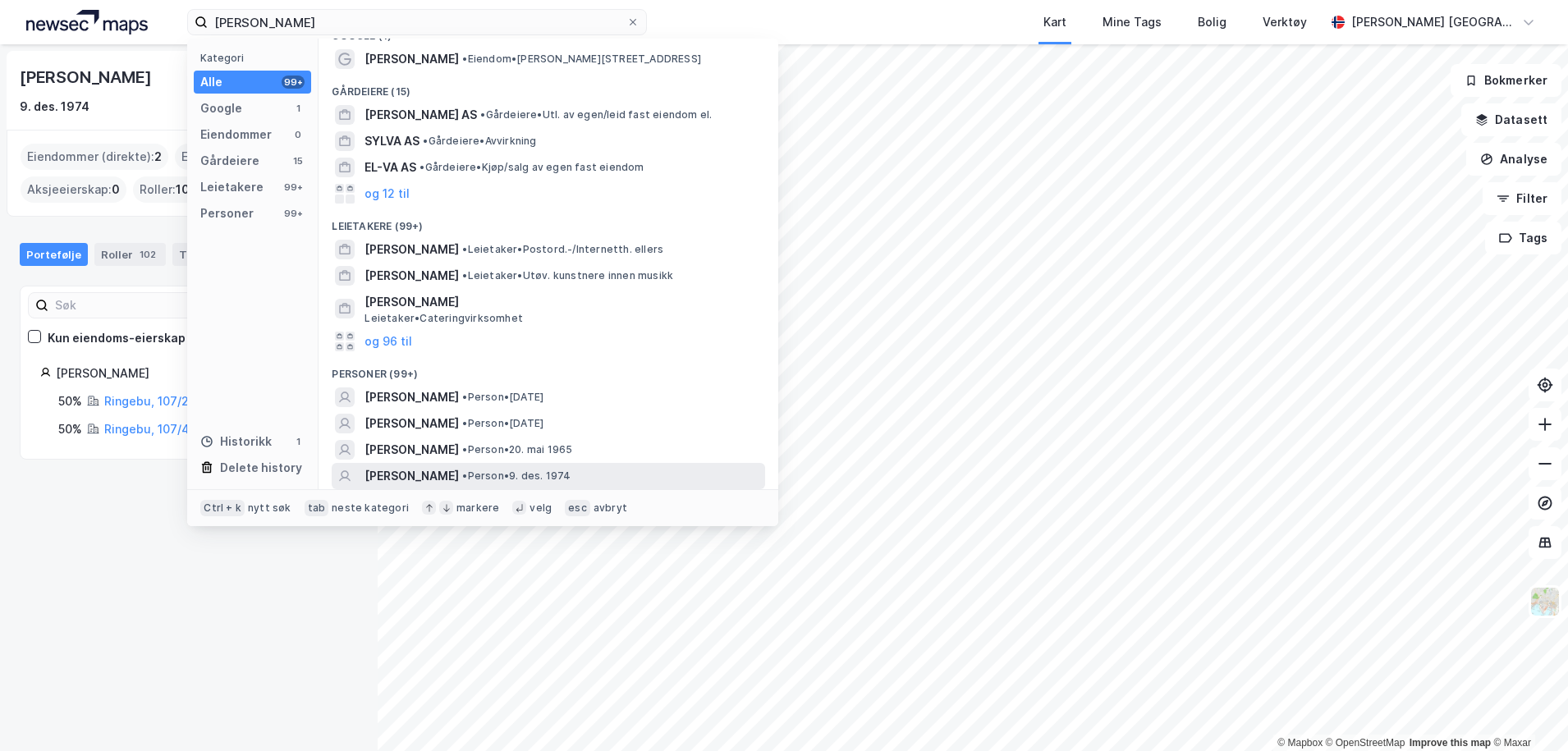
click at [409, 471] on span "[PERSON_NAME]" at bounding box center [412, 476] width 94 height 20
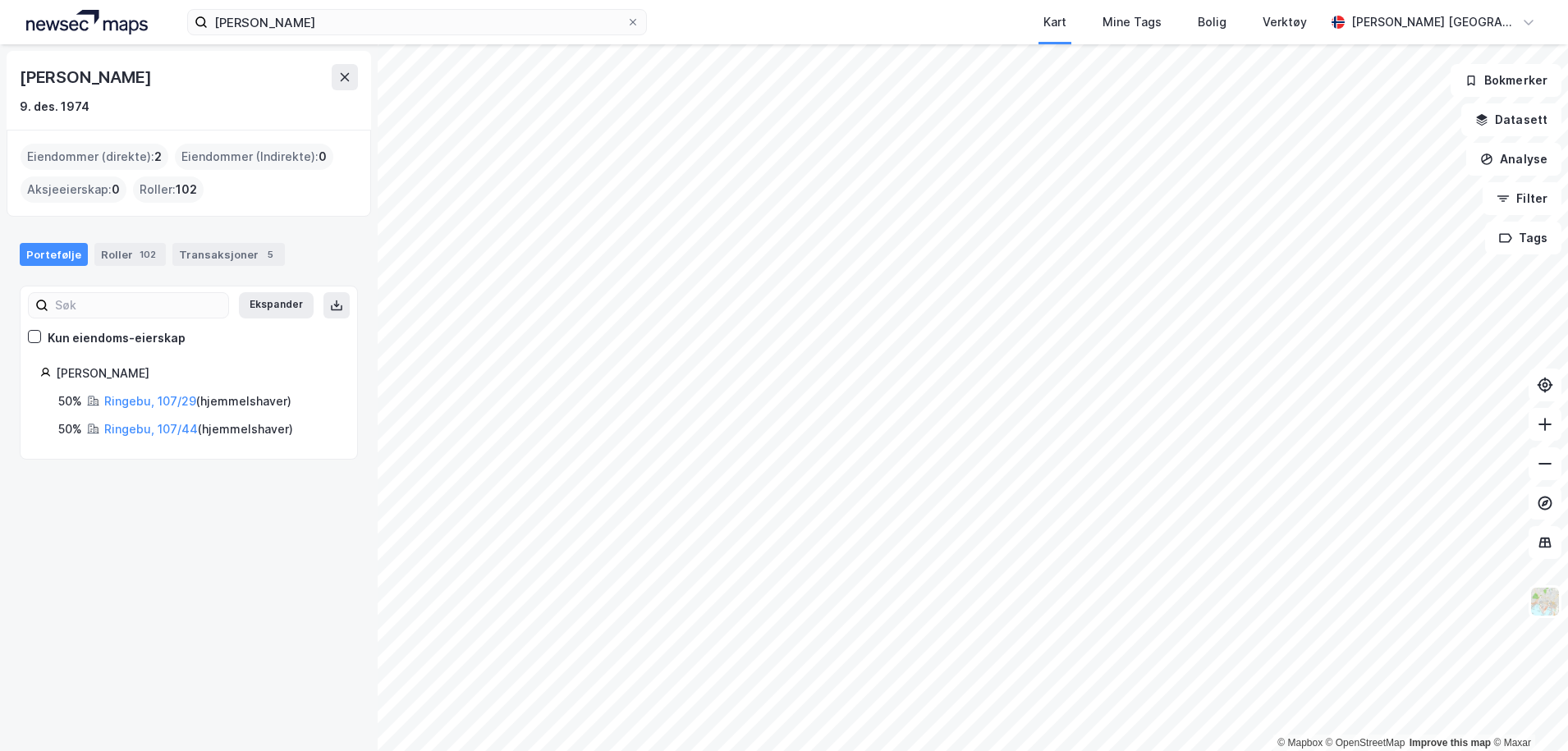
drag, startPoint x: 182, startPoint y: 77, endPoint x: -4, endPoint y: 66, distance: 186.3
click at [0, 66] on html "[PERSON_NAME] Kart Mine Tags Bolig Verktøy [PERSON_NAME] Aarkvisla © Mapbox © O…" at bounding box center [784, 376] width 1568 height 751
copy div "© Mapbox © OpenStreetMap Improve this map © [PERSON_NAME]"
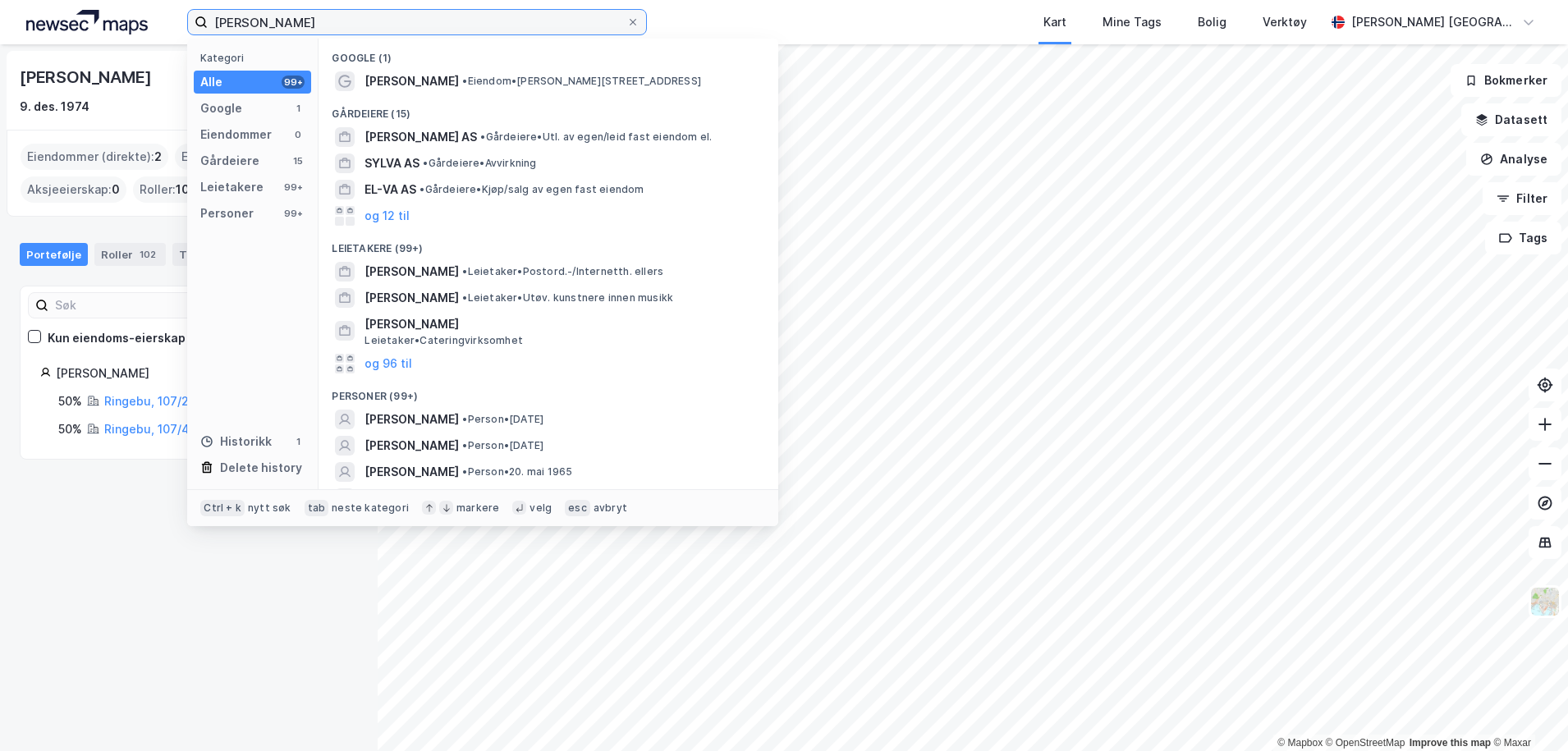
drag, startPoint x: 349, startPoint y: 28, endPoint x: 109, endPoint y: 54, distance: 241.4
click at [109, 54] on div "[PERSON_NAME] Kategori Alle 99+ Google 1 Eiendommer 0 Gårdeiere 15 Leietakere 9…" at bounding box center [784, 376] width 1568 height 751
paste input "[STREET_ADDRESS]"
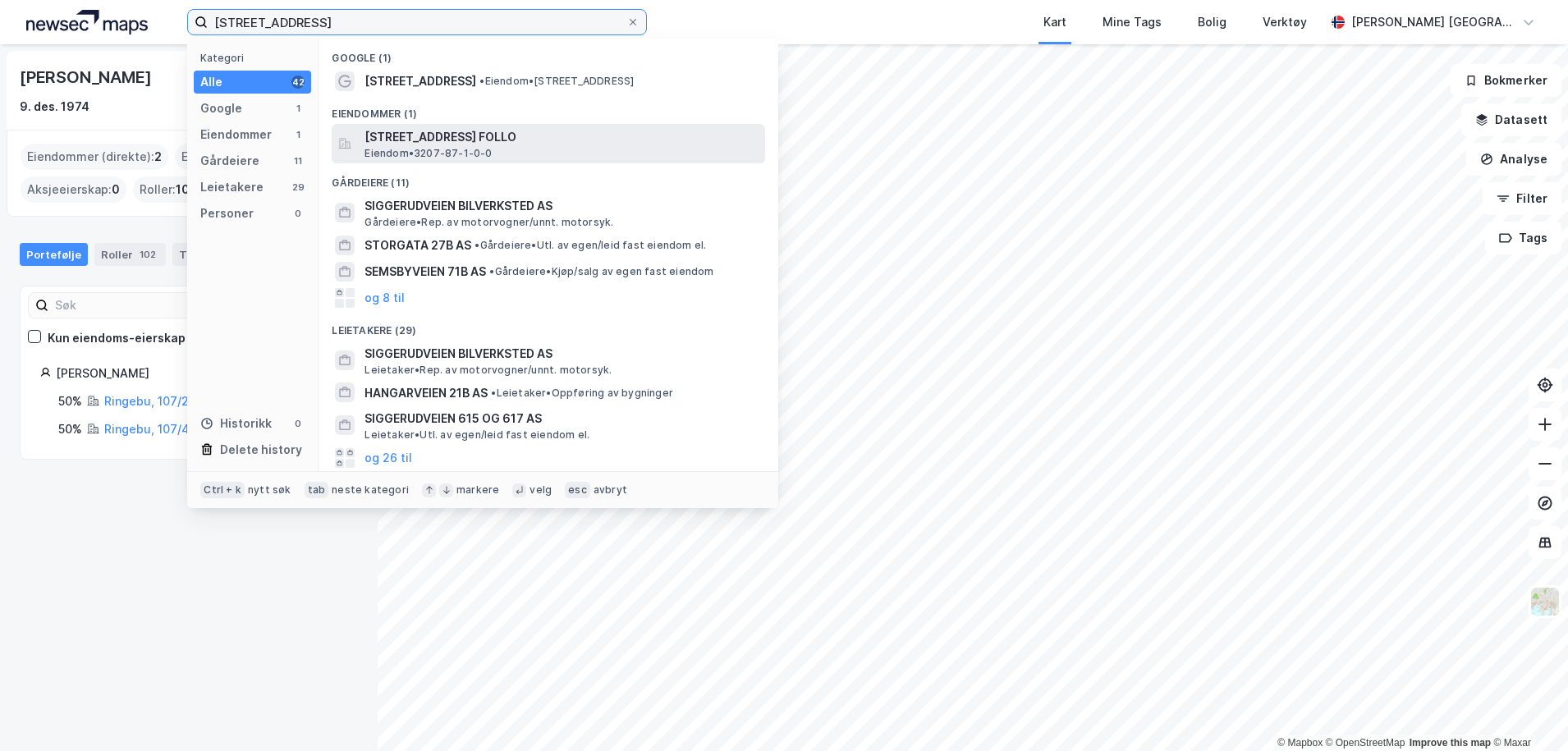
type input "[STREET_ADDRESS]"
click at [450, 137] on span "[STREET_ADDRESS] FOLLO" at bounding box center [561, 137] width 394 height 20
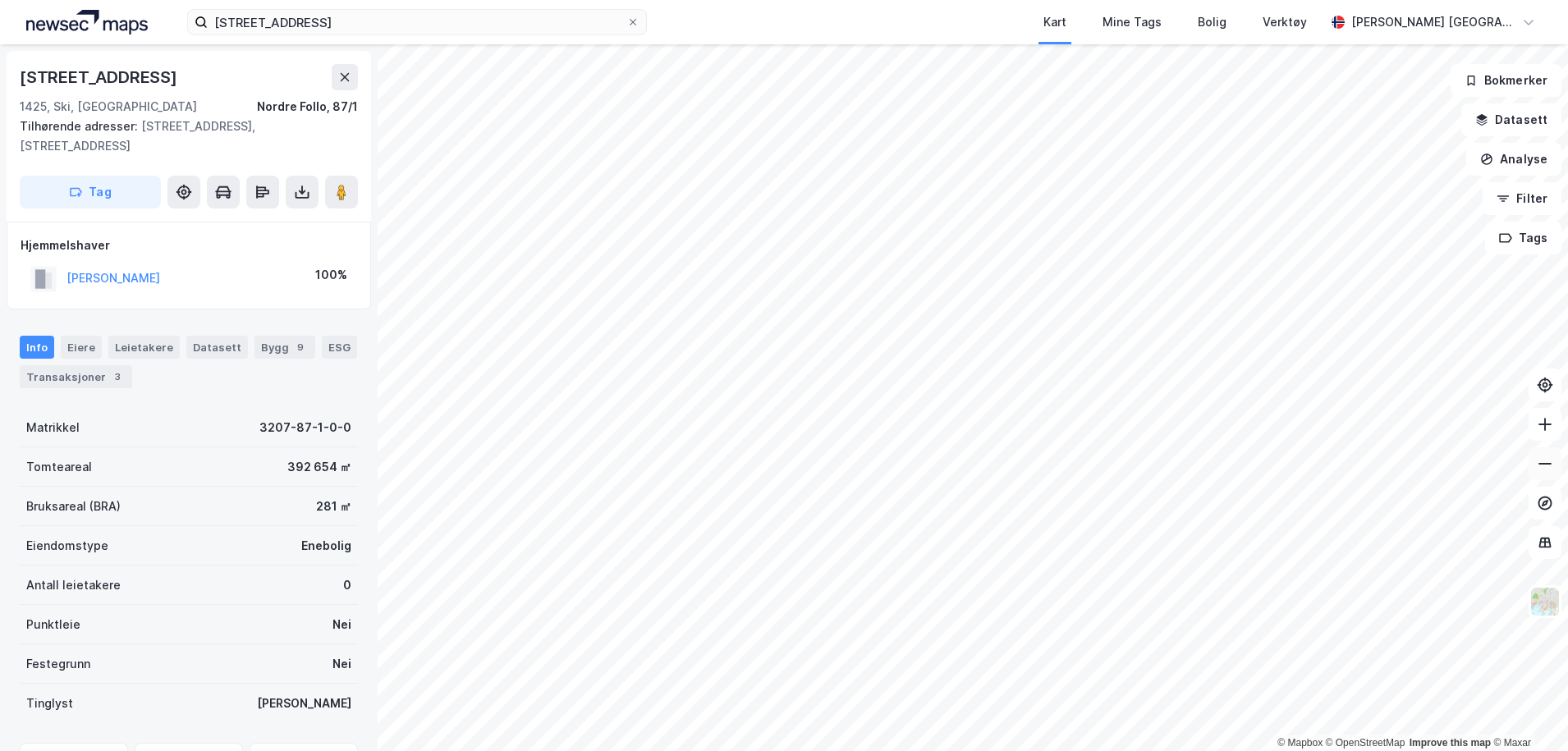
click at [1546, 470] on icon at bounding box center [1545, 464] width 17 height 17
click at [0, 0] on button "[PERSON_NAME]" at bounding box center [0, 0] width 0 height 0
click at [1546, 473] on button at bounding box center [1545, 464] width 33 height 33
click at [1542, 468] on icon at bounding box center [1545, 464] width 17 height 17
